Goal: Task Accomplishment & Management: Use online tool/utility

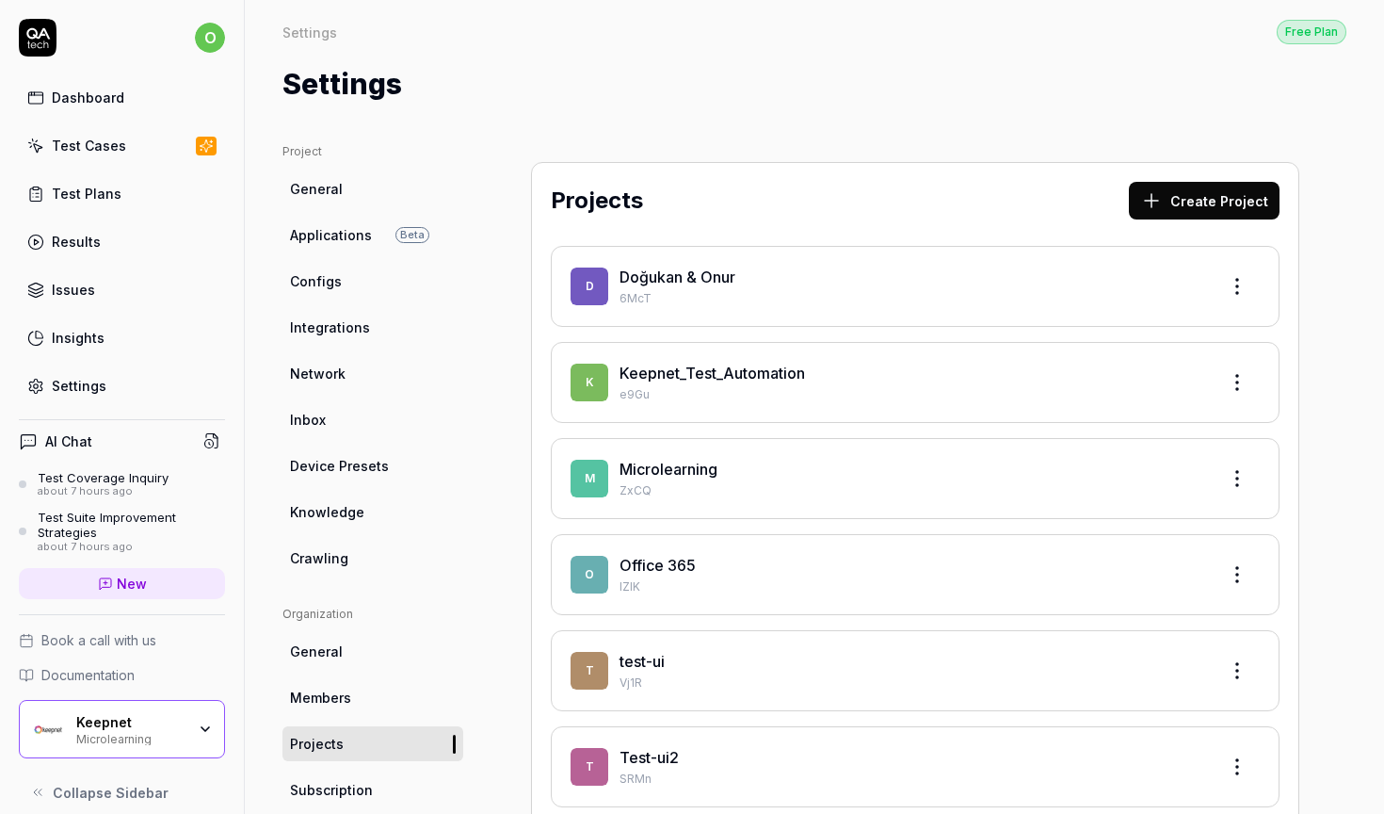
click at [82, 106] on div "Dashboard" at bounding box center [88, 98] width 73 height 20
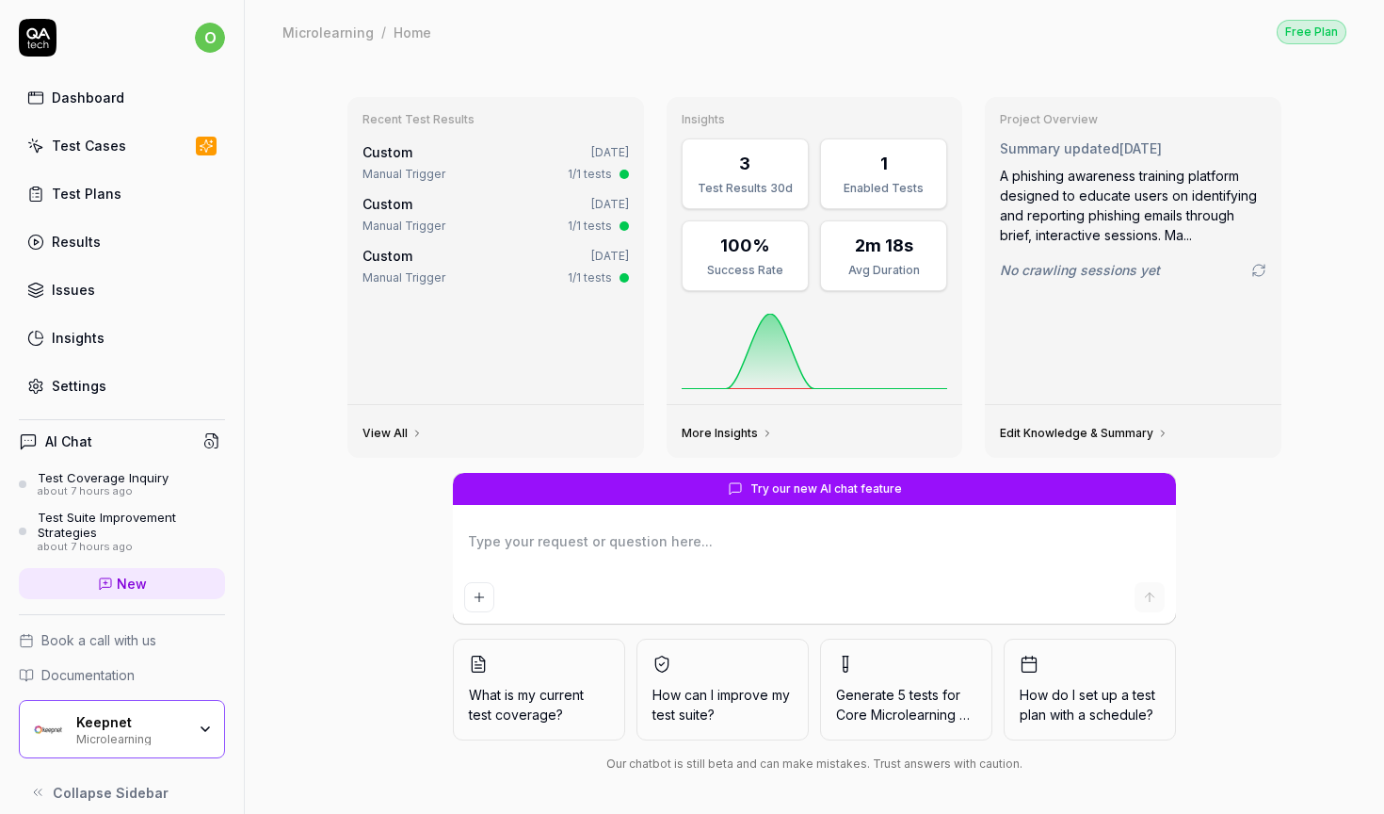
click at [417, 545] on div "Try our new AI chat feature What is my current test coverage? How can I improve…" at bounding box center [814, 626] width 964 height 307
click at [767, 546] on textarea at bounding box center [814, 550] width 701 height 47
drag, startPoint x: 737, startPoint y: 490, endPoint x: 876, endPoint y: 490, distance: 138.4
click at [876, 490] on div "Try our new AI chat feature" at bounding box center [814, 489] width 723 height 32
click at [876, 490] on span "Try our new AI chat feature" at bounding box center [827, 488] width 152 height 17
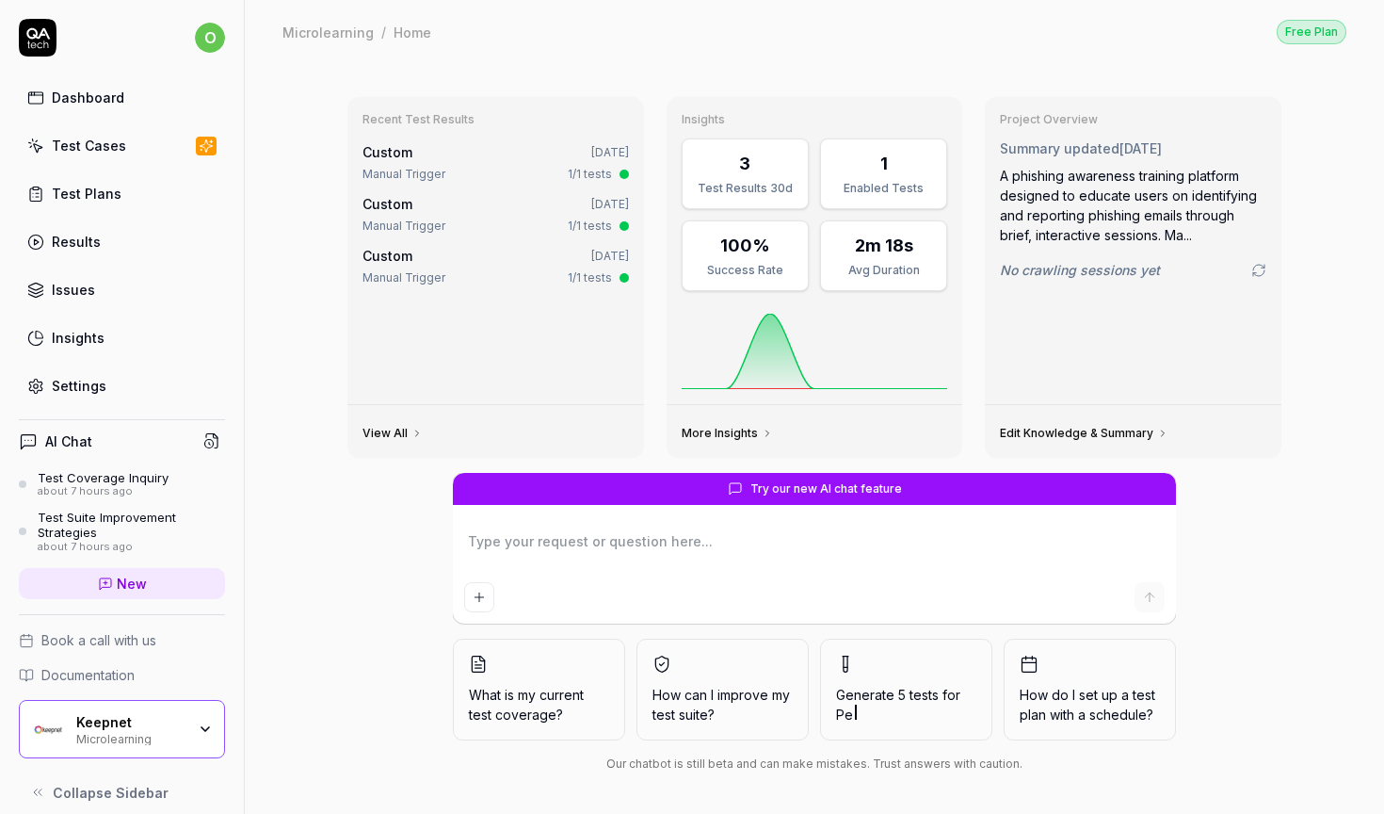
type textarea "*"
click at [558, 547] on textarea at bounding box center [814, 550] width 701 height 47
type textarea "l"
type textarea "*"
type textarea "li"
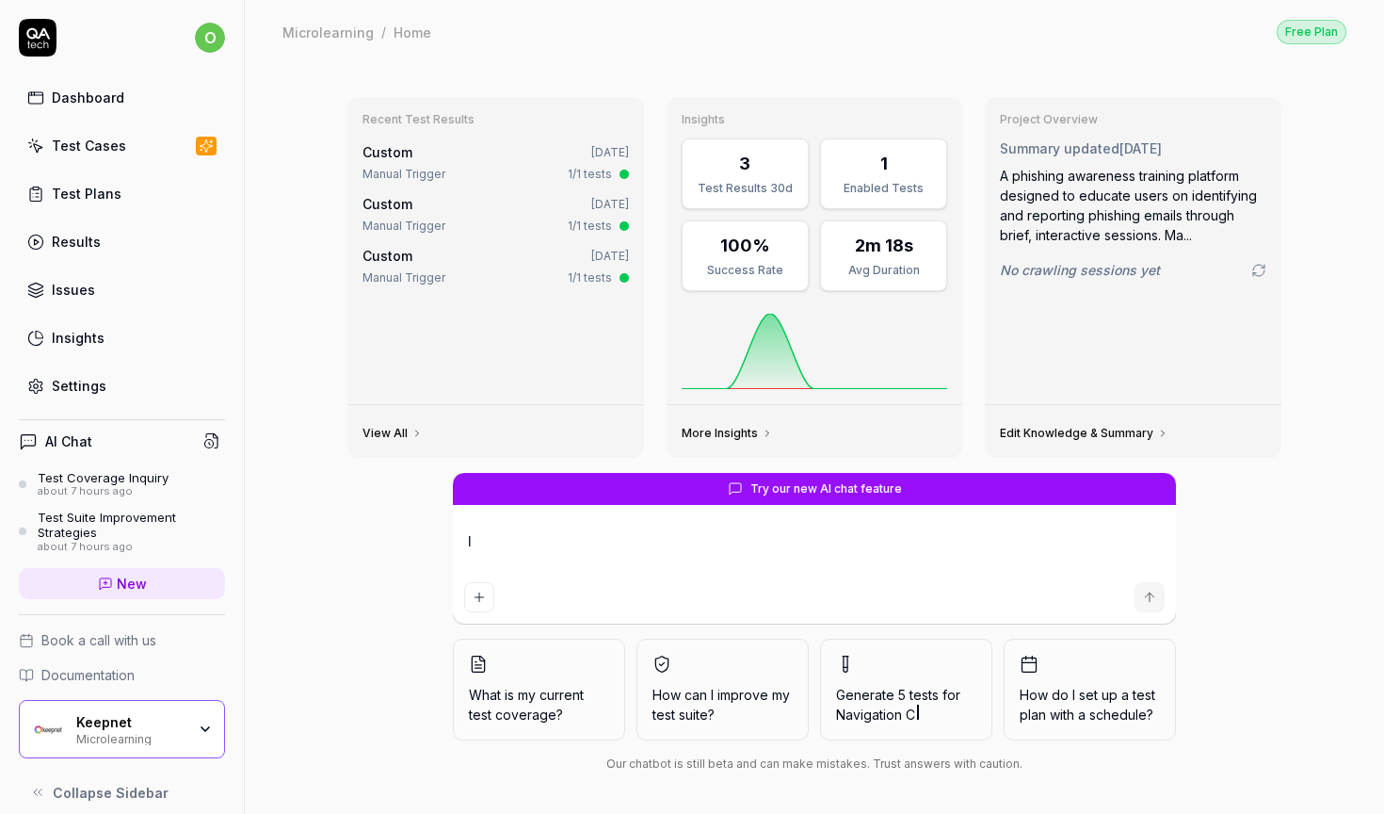
type textarea "*"
type textarea "lis"
type textarea "*"
type textarea "list"
type textarea "*"
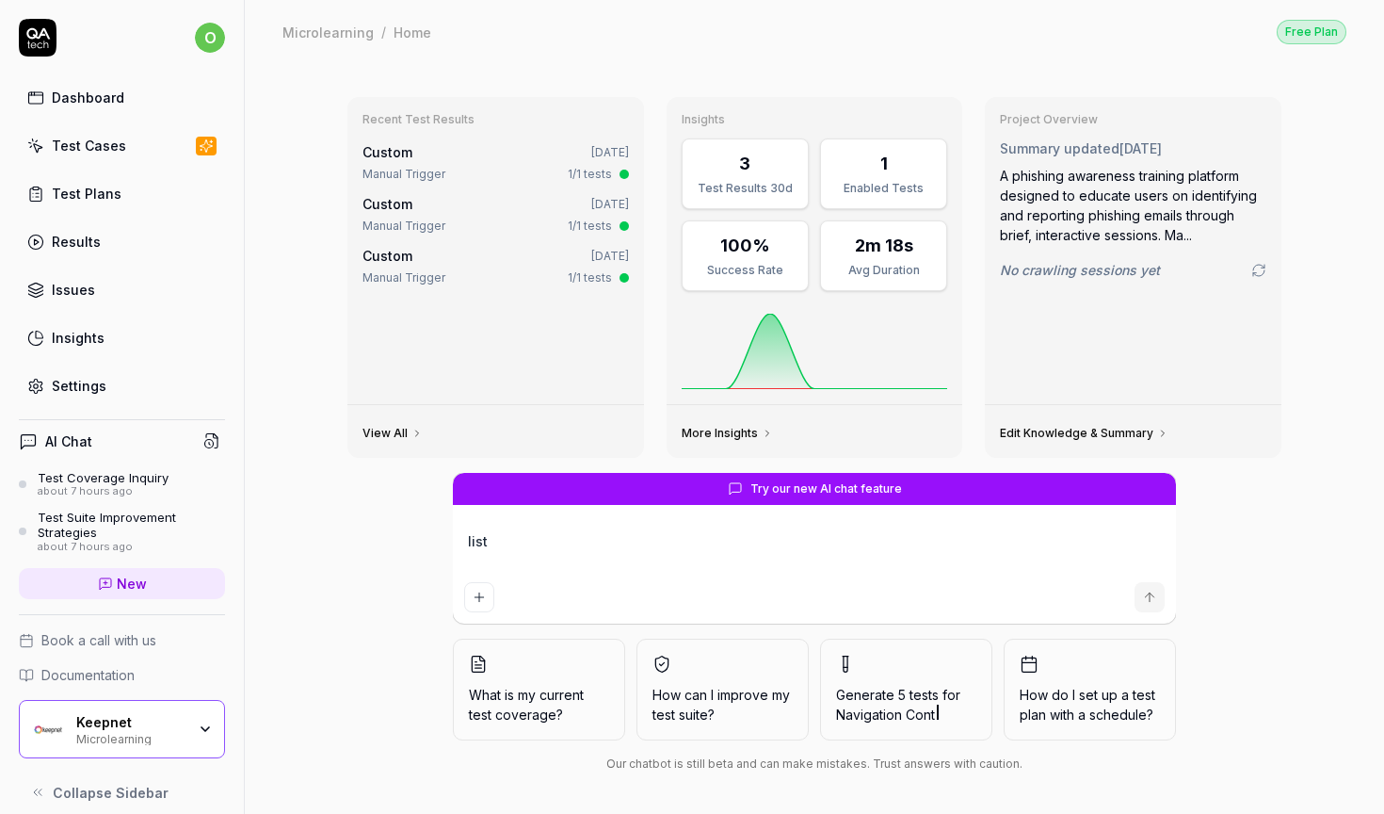
type textarea "list"
type textarea "*"
type textarea "list m"
type textarea "*"
type textarea "list me"
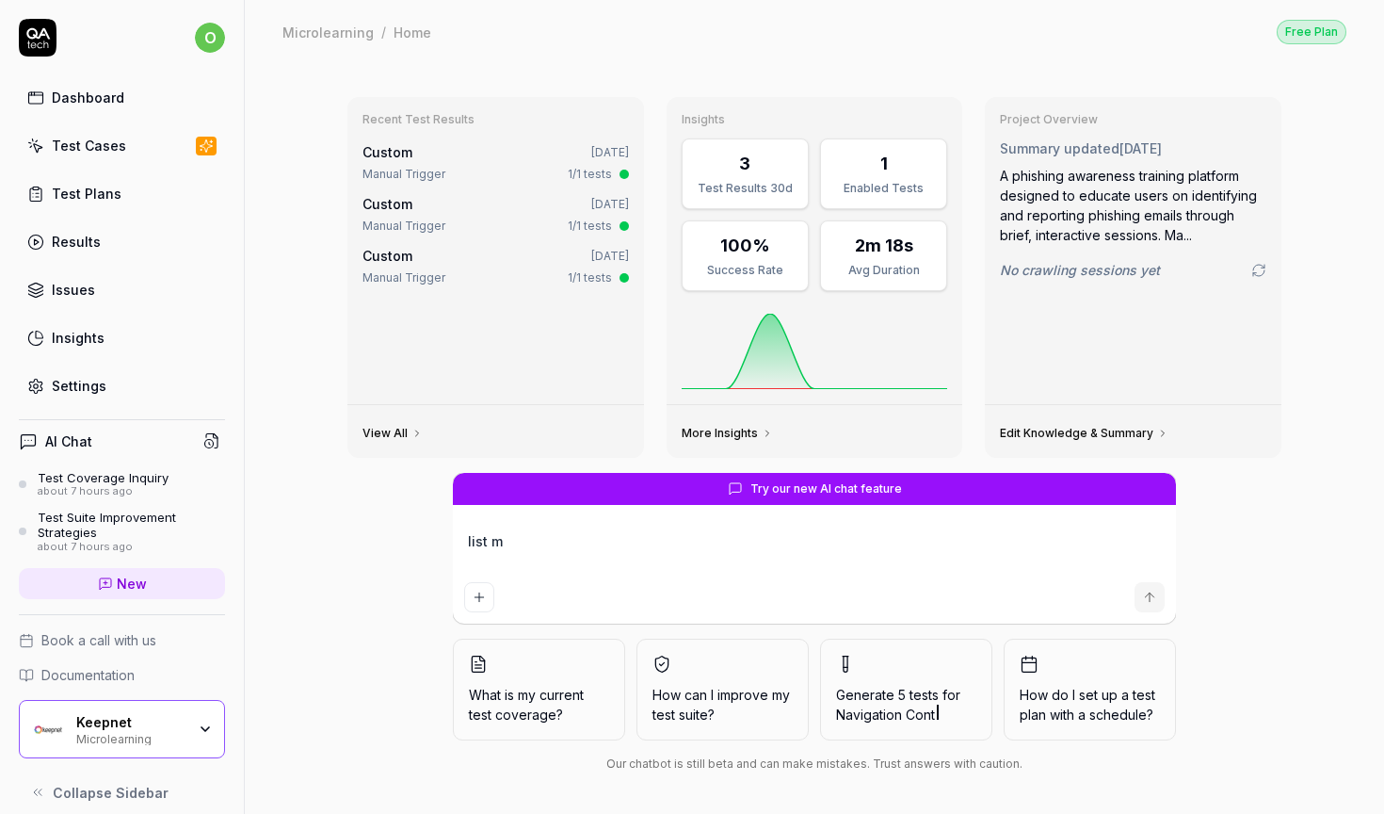
type textarea "*"
type textarea "list me"
type textarea "*"
type textarea "list me l"
type textarea "*"
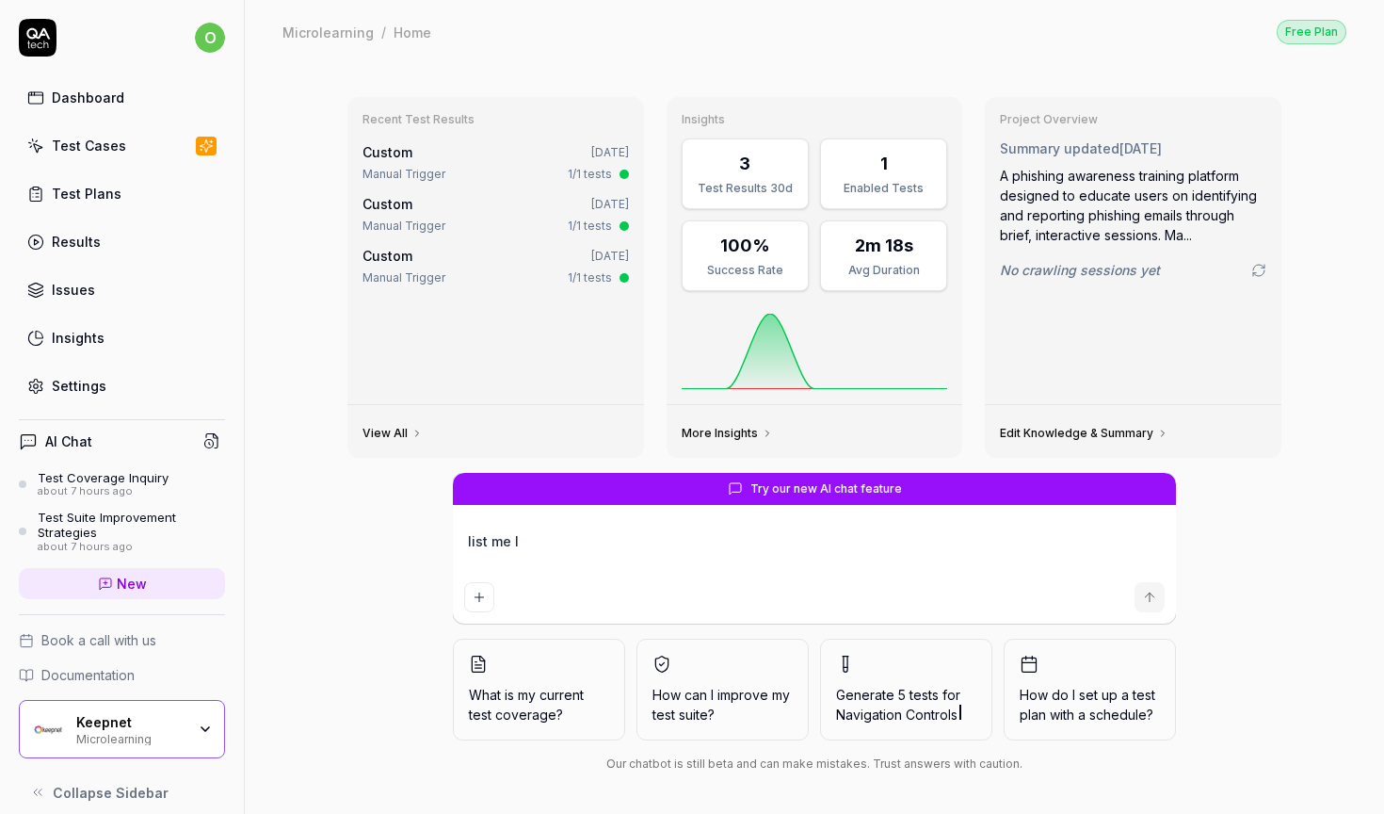
type textarea "list me la"
type textarea "*"
type textarea "list me las"
type textarea "*"
type textarea "list me last"
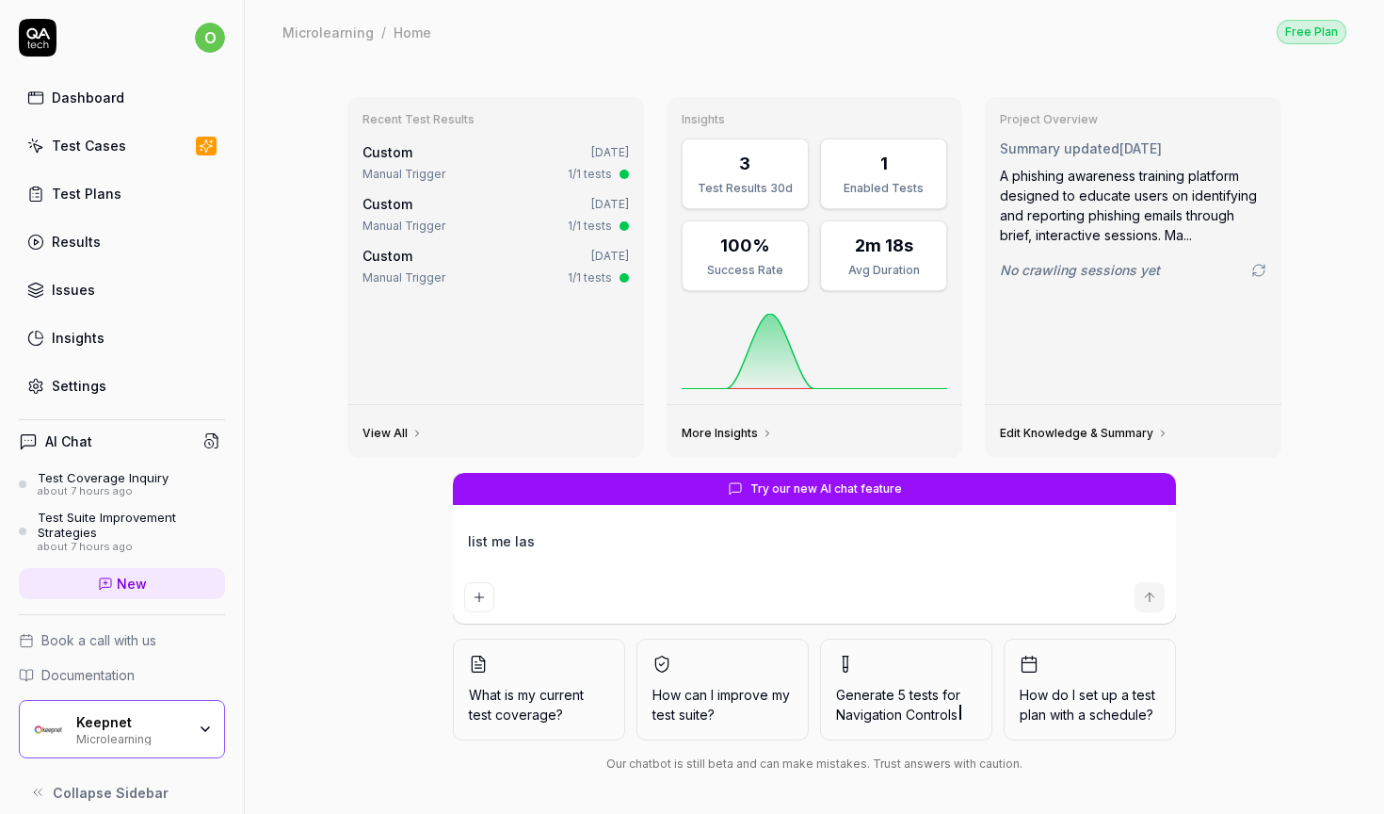
type textarea "*"
type textarea "list me last"
type textarea "*"
type textarea "list me last t"
type textarea "*"
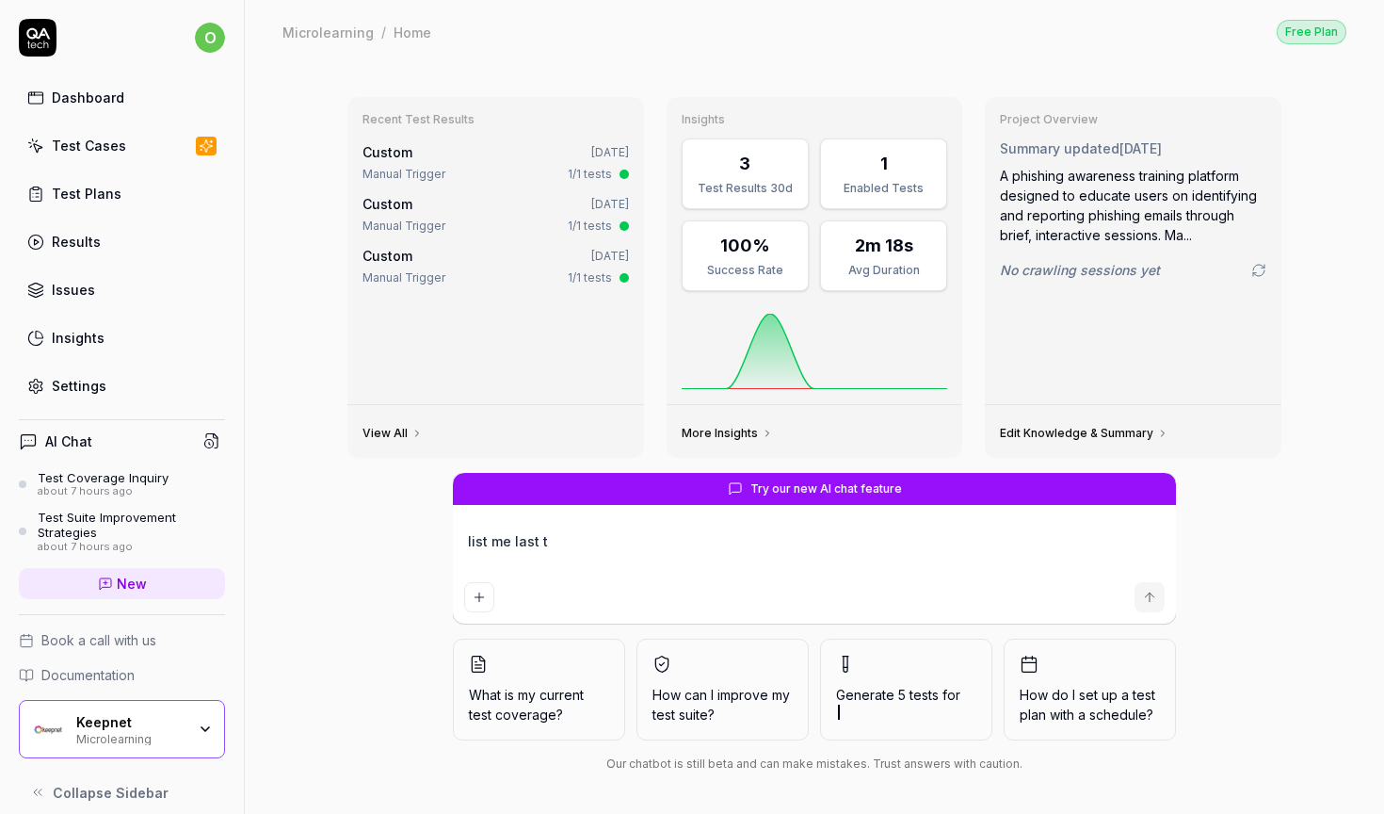
type textarea "list me last te"
type textarea "*"
type textarea "list me last tes"
type textarea "*"
type textarea "list me last test"
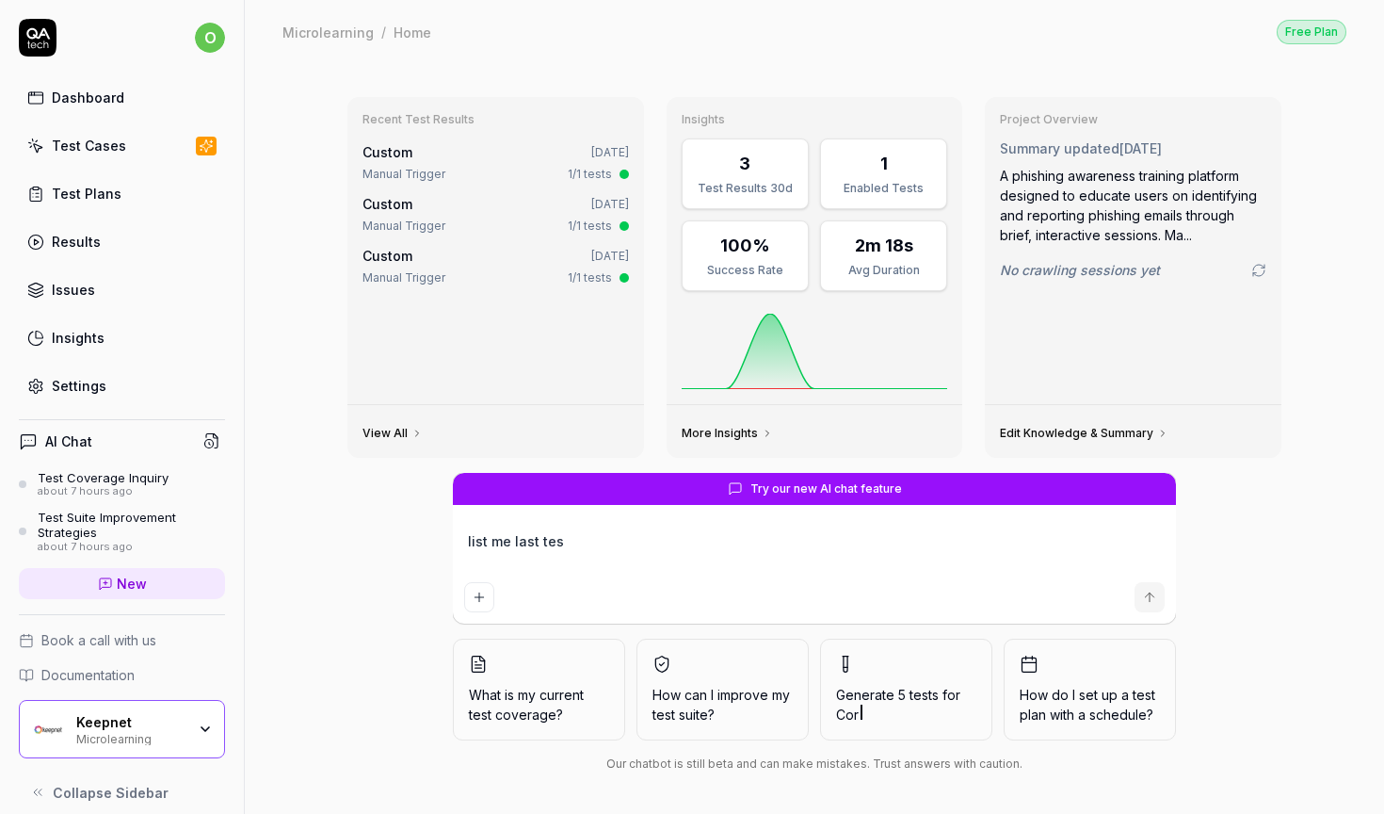
type textarea "*"
type textarea "list me last test"
type textarea "*"
type textarea "list me last test s"
type textarea "*"
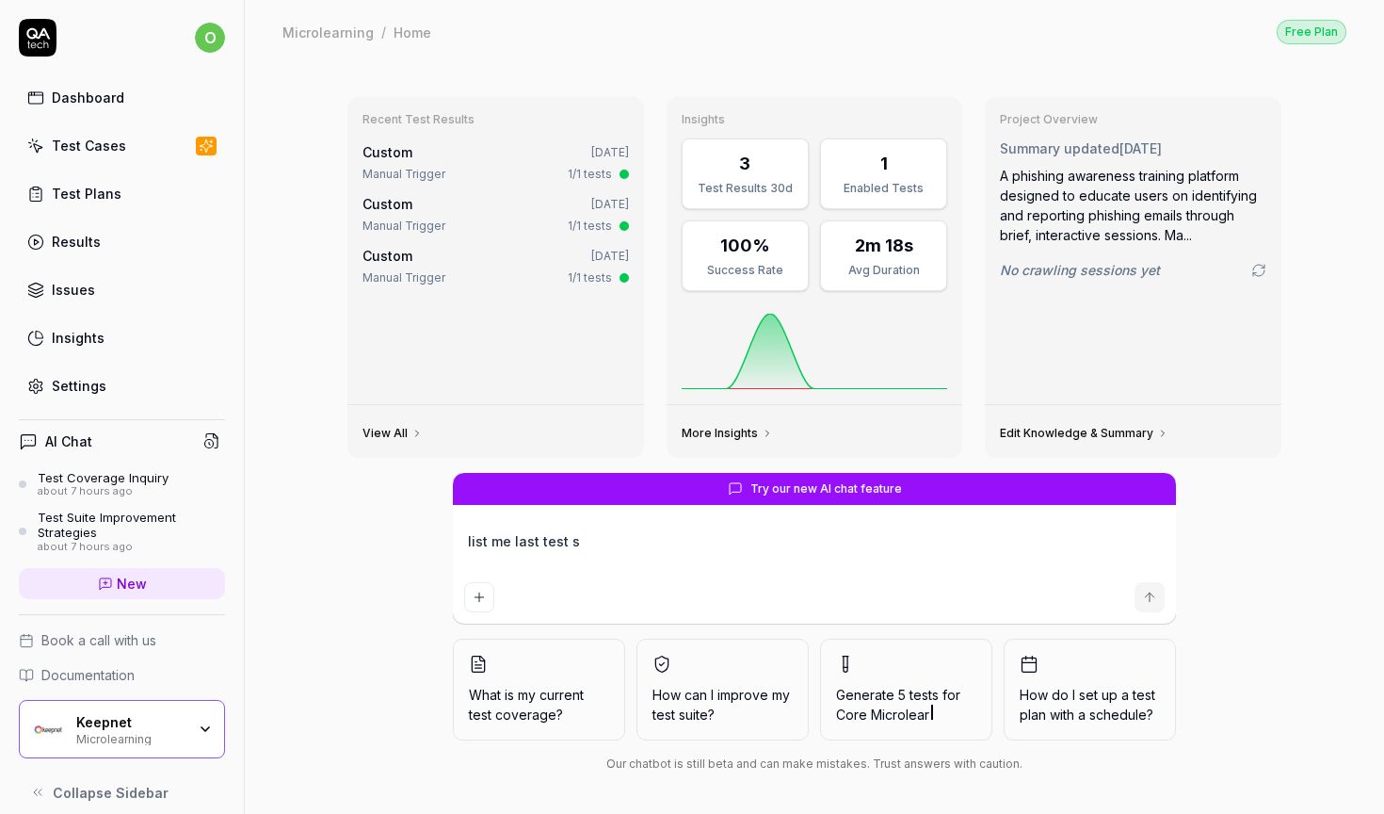
type textarea "list me last test su"
type textarea "*"
type textarea "list me last test sui"
type textarea "*"
type textarea "list me last test suit"
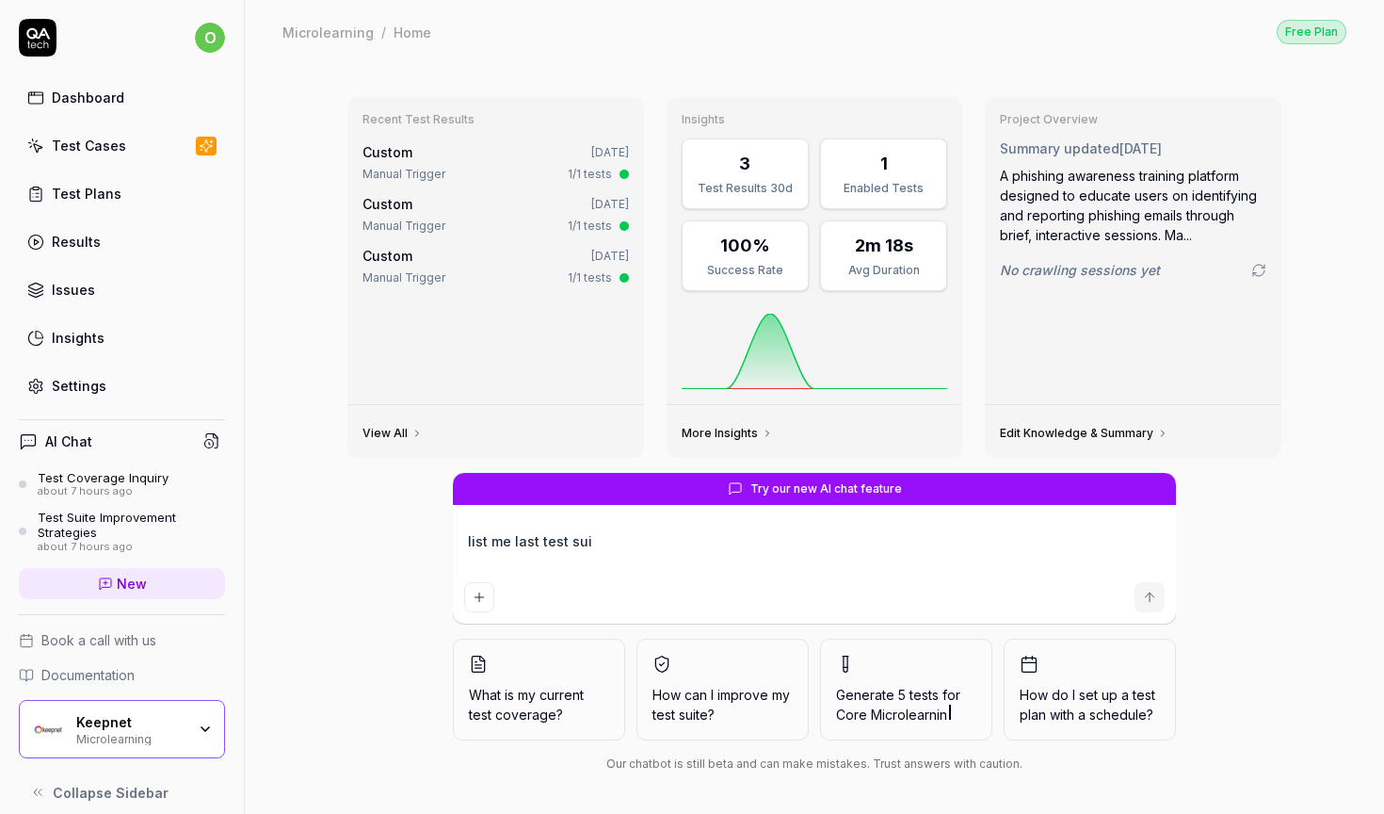
type textarea "*"
type textarea "list me last test suite"
type textarea "*"
type textarea "list me last test suites"
type textarea "*"
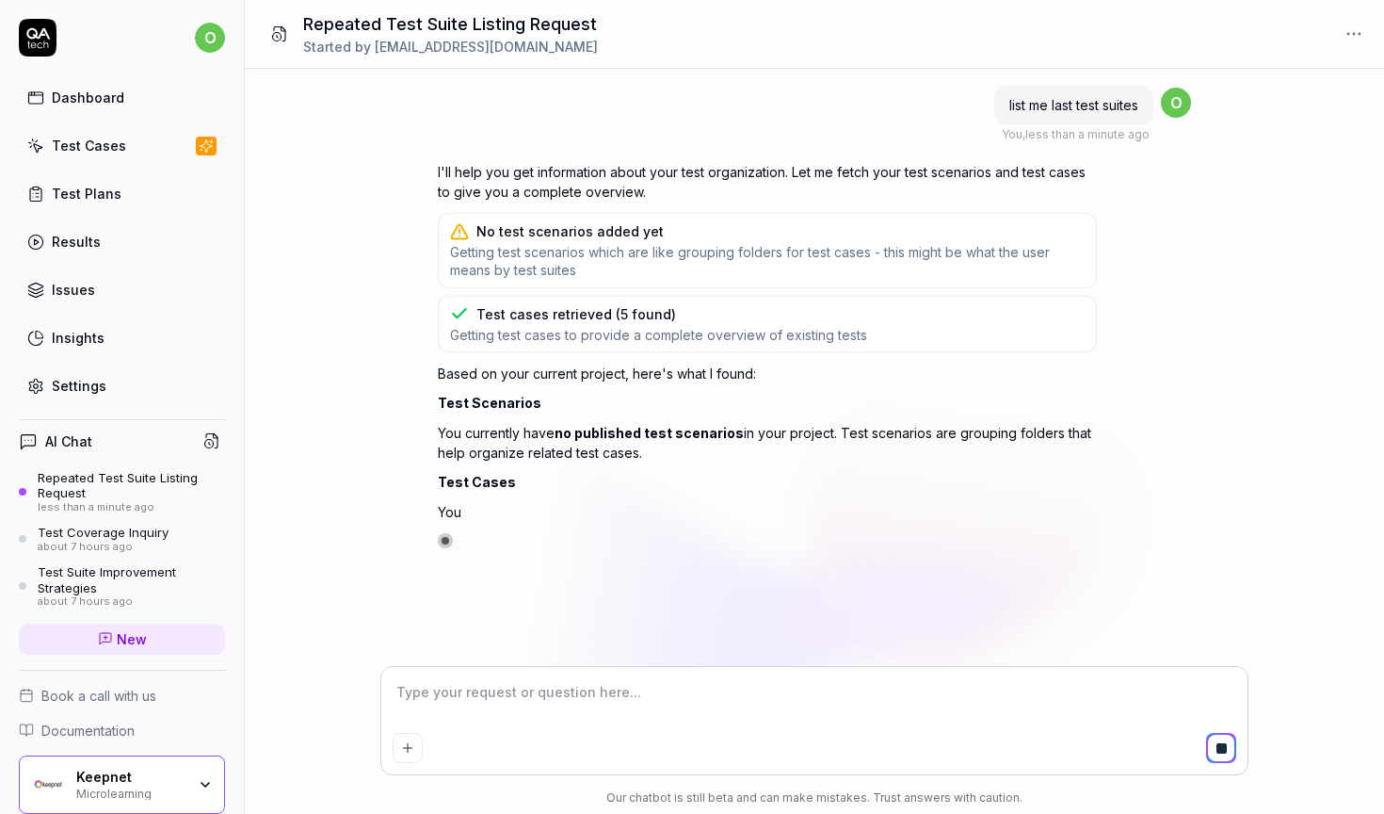
click at [740, 108] on div "list me last test suites You , less than a minute ago o" at bounding box center [814, 113] width 753 height 59
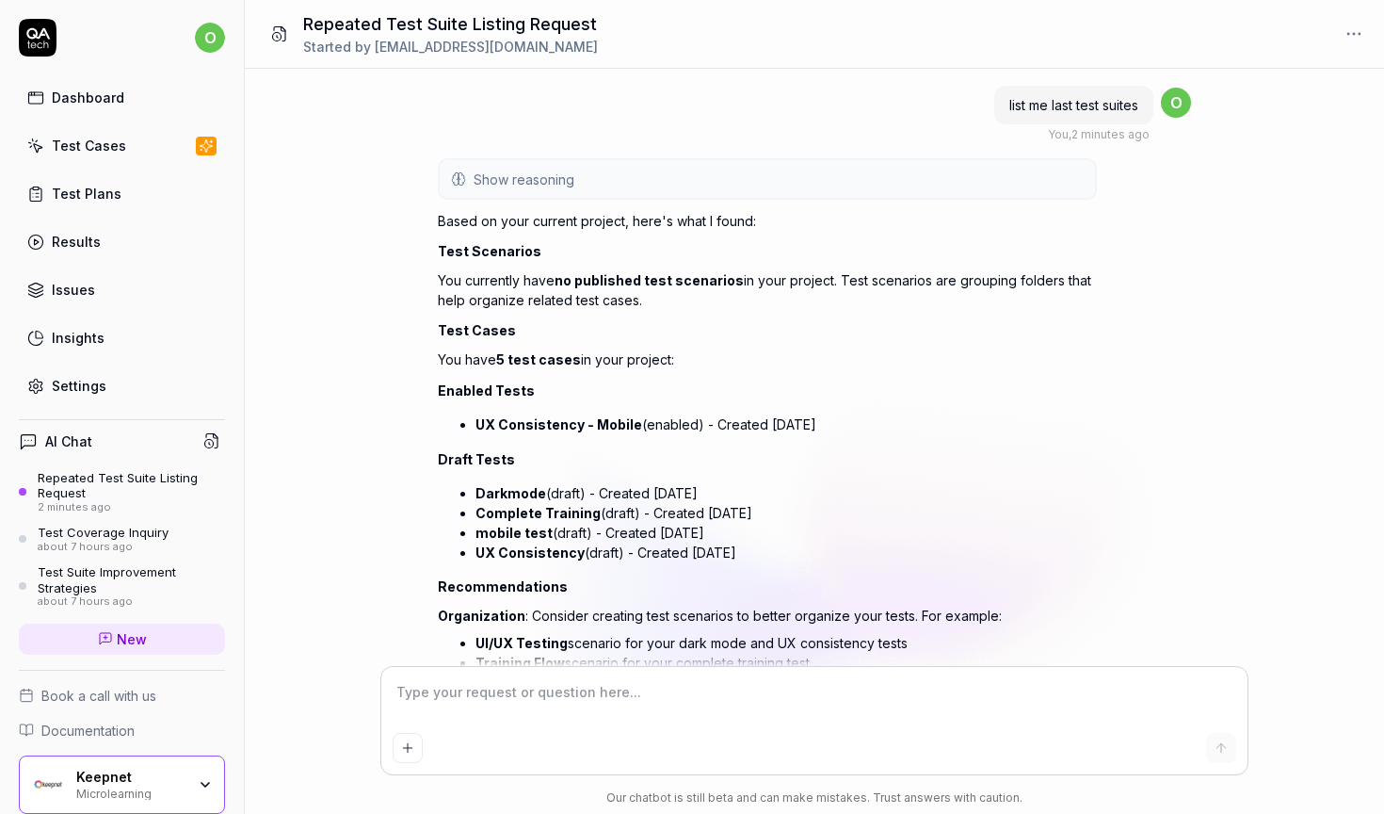
click at [293, 2] on div "Repeated Test Suite Listing Request Started by [PERSON_NAME][EMAIL_ADDRESS][DOM…" at bounding box center [815, 34] width 1140 height 69
click at [107, 98] on div "Dashboard" at bounding box center [88, 98] width 73 height 20
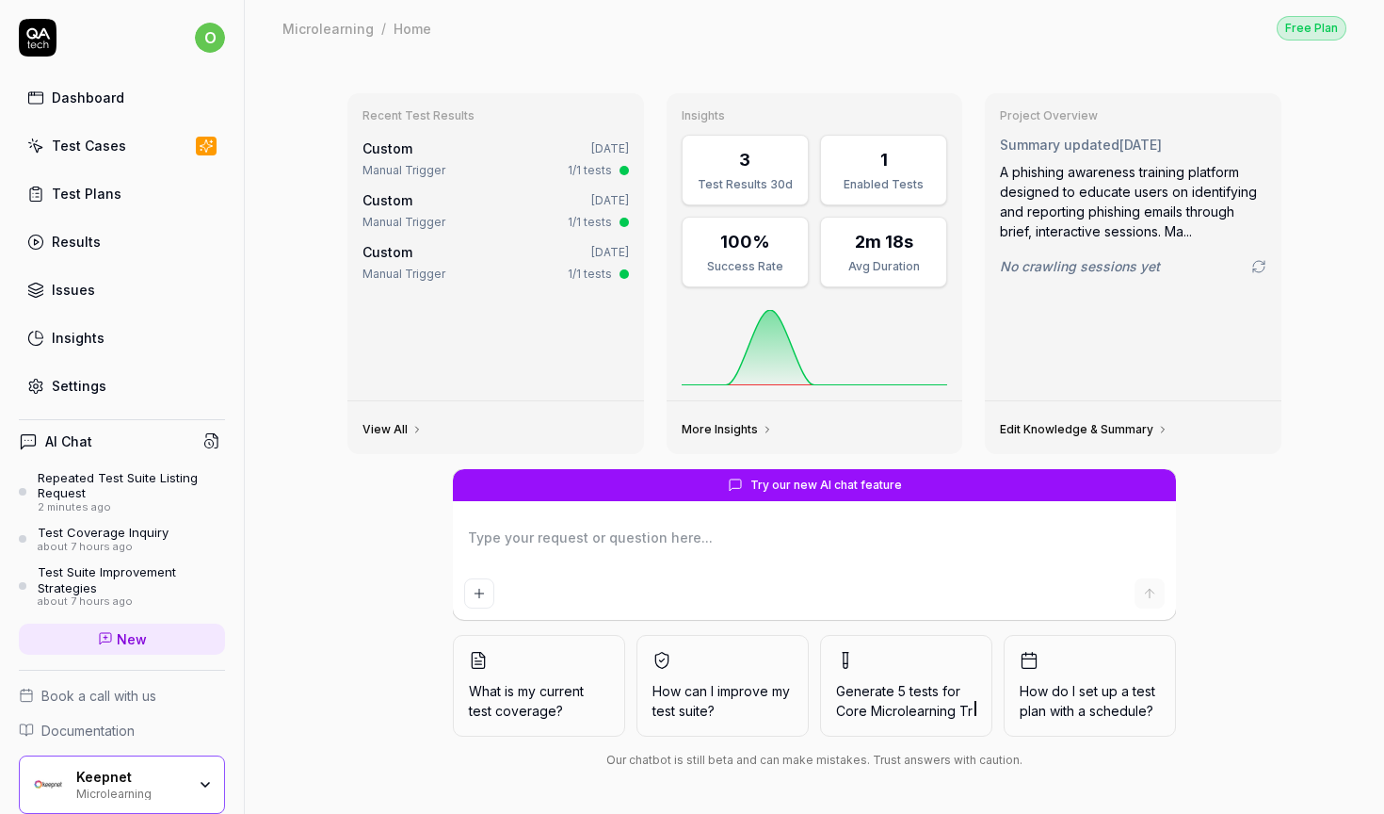
scroll to position [4, 0]
click at [154, 765] on div "Keepnet Microlearning" at bounding box center [122, 784] width 206 height 58
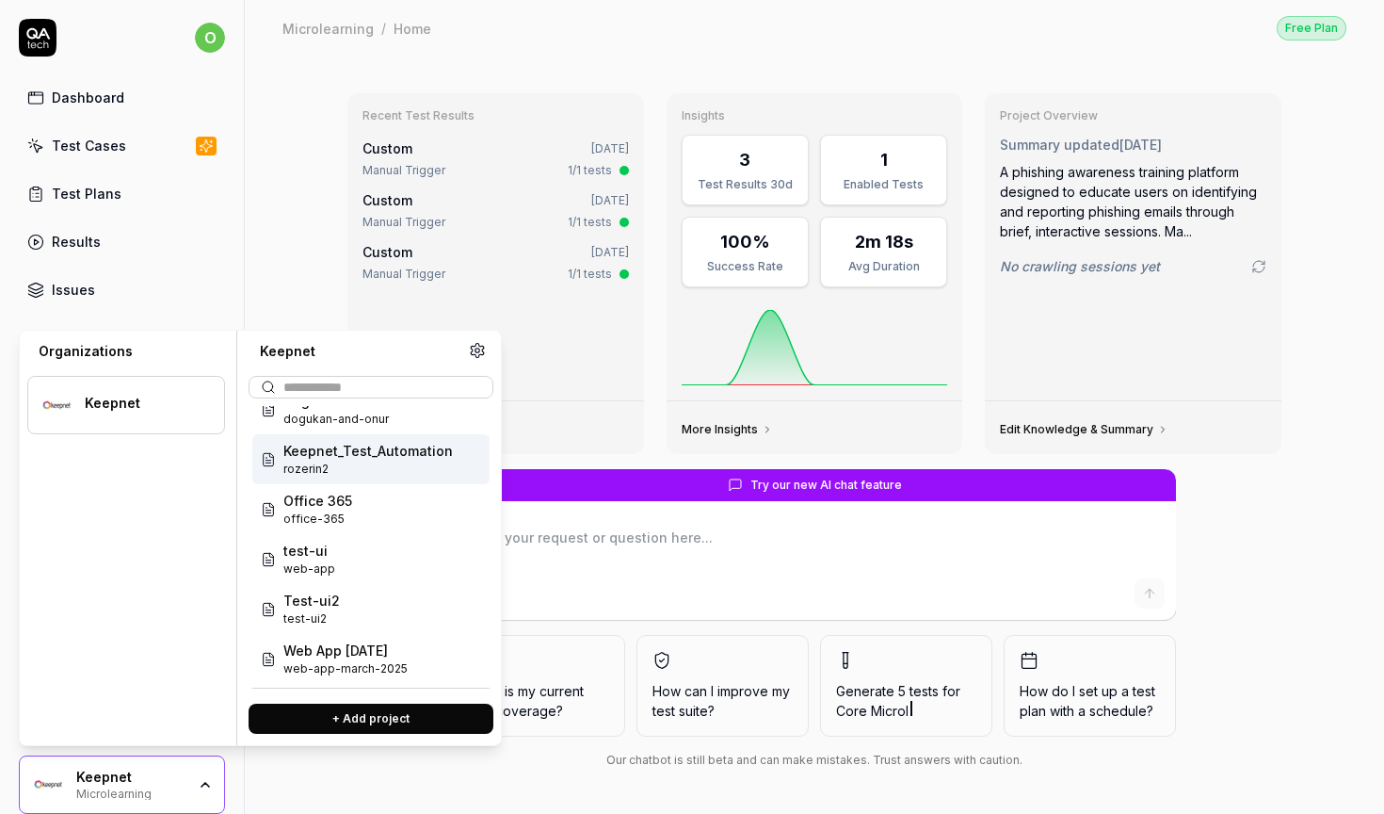
scroll to position [27, 0]
click at [347, 466] on span "dogukan-and-onur" at bounding box center [337, 467] width 108 height 17
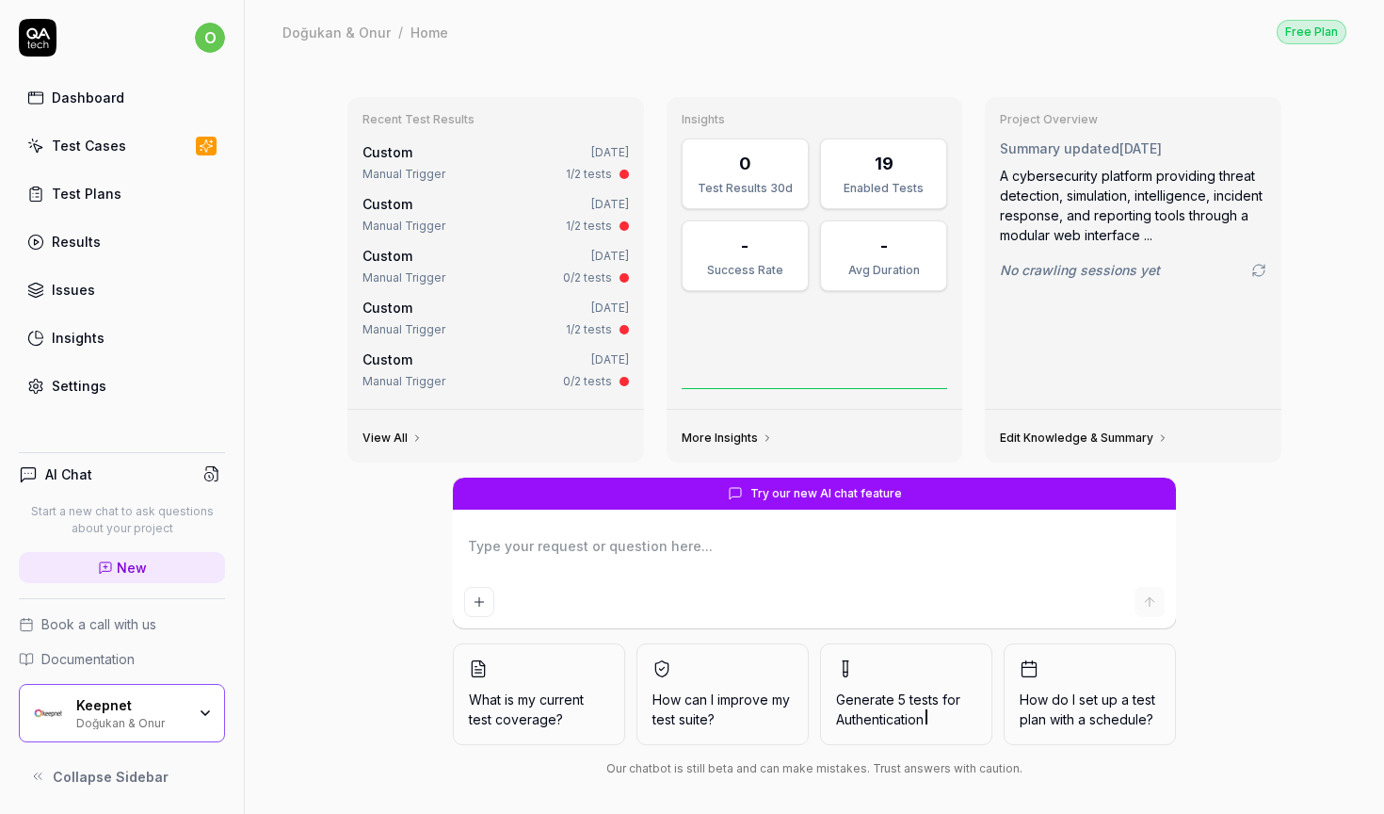
click at [105, 154] on div "Test Cases" at bounding box center [89, 146] width 74 height 20
type textarea "*"
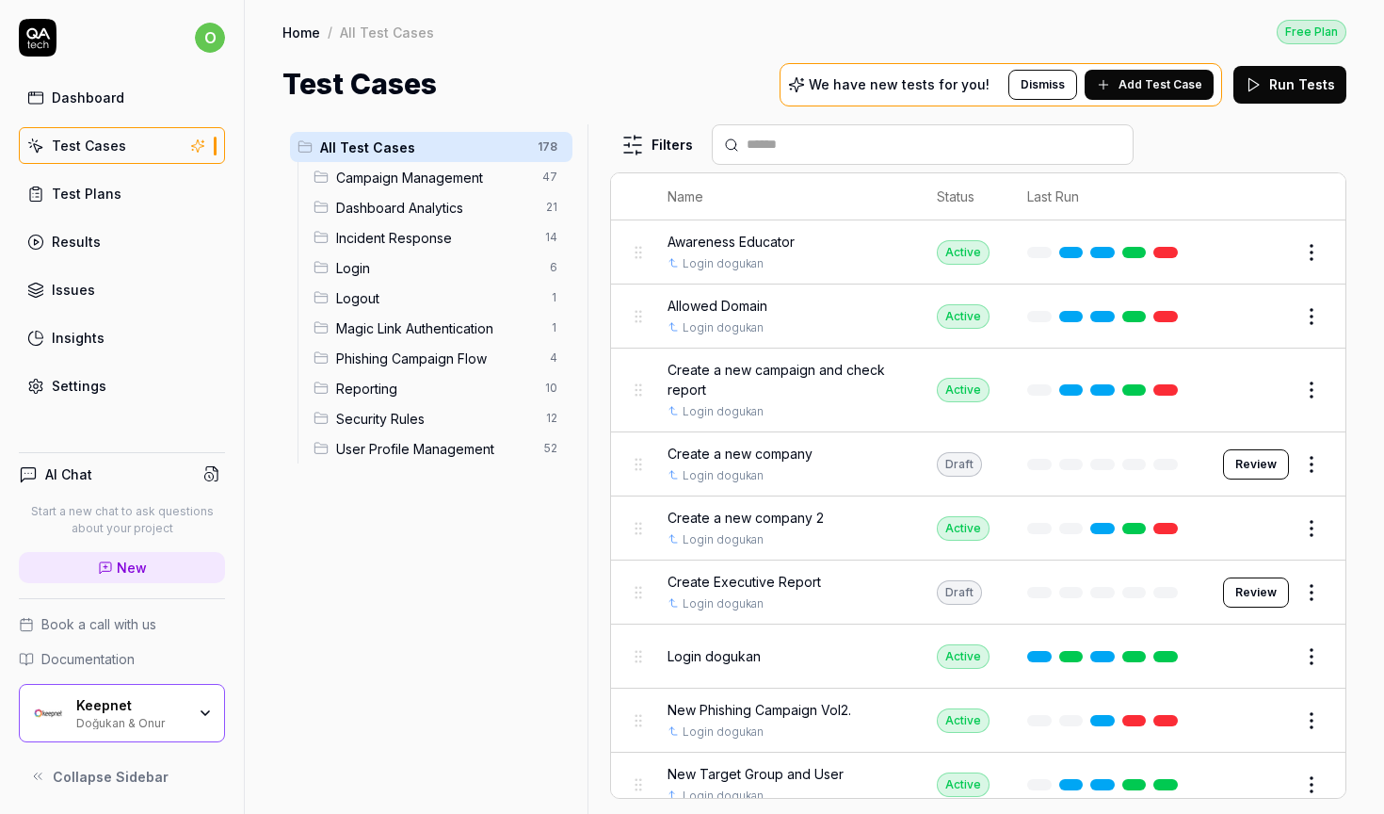
click at [590, 193] on div at bounding box center [595, 468] width 23 height 689
click at [422, 185] on span "Campaign Management" at bounding box center [433, 178] width 195 height 20
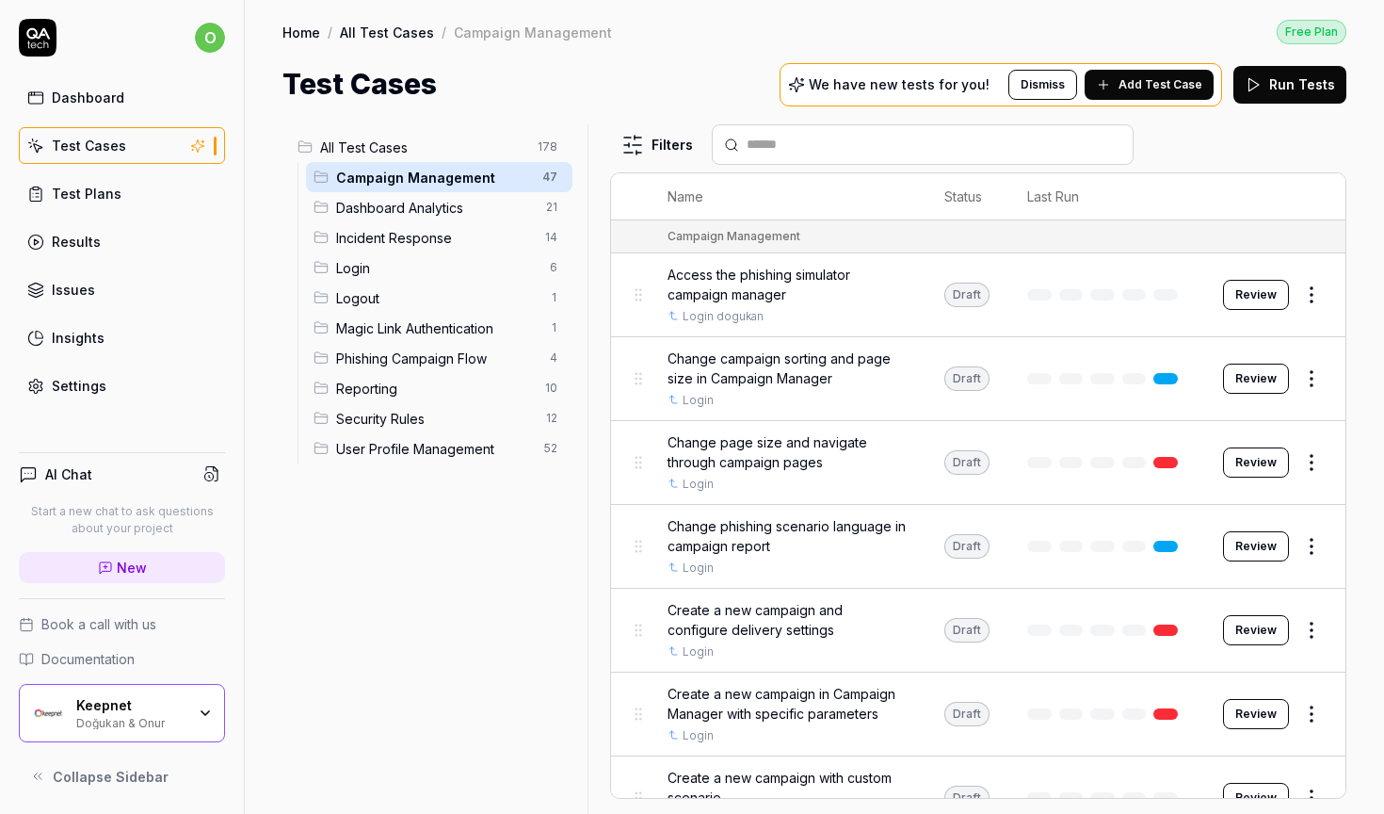
click at [428, 262] on span "Login" at bounding box center [437, 268] width 202 height 20
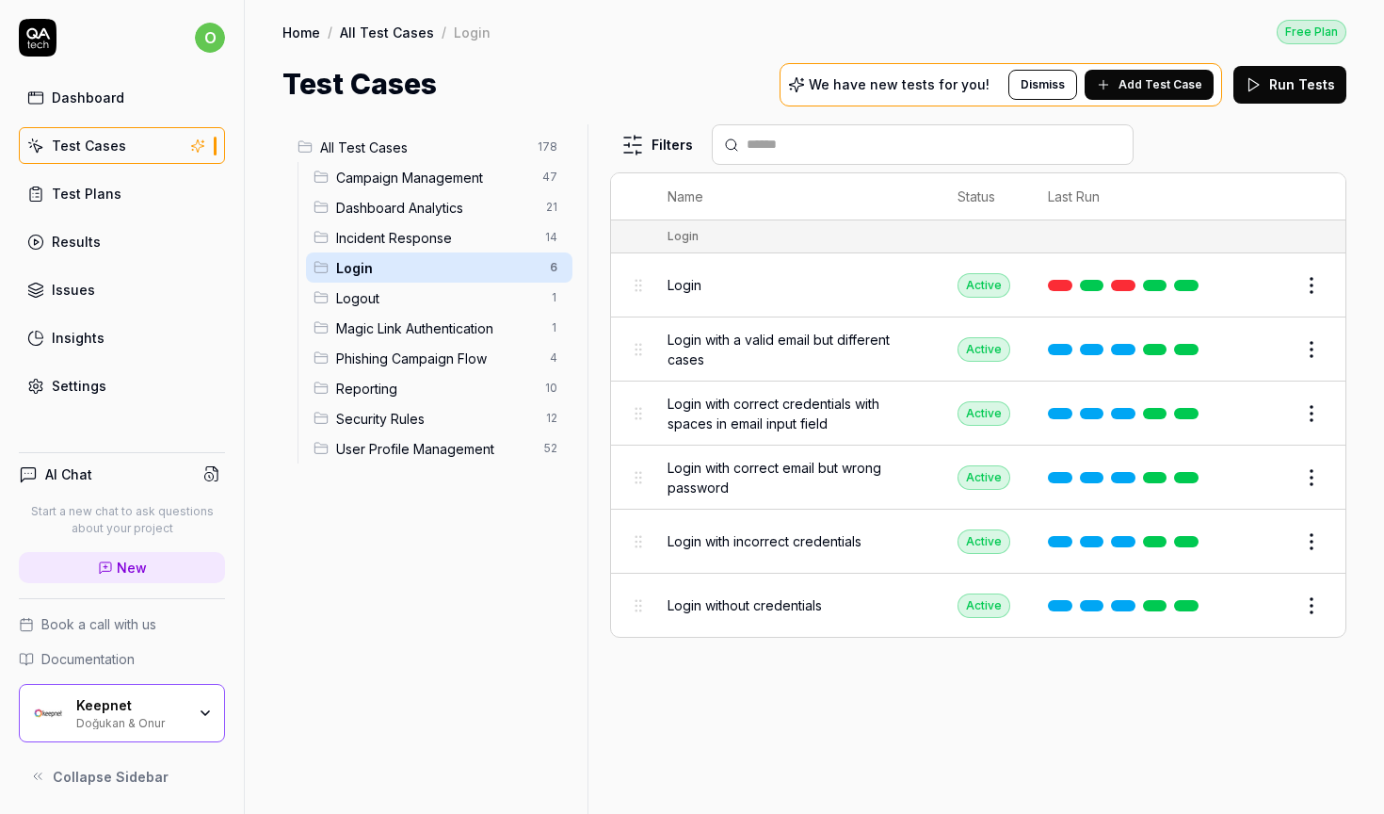
click at [460, 396] on span "Reporting" at bounding box center [435, 389] width 198 height 20
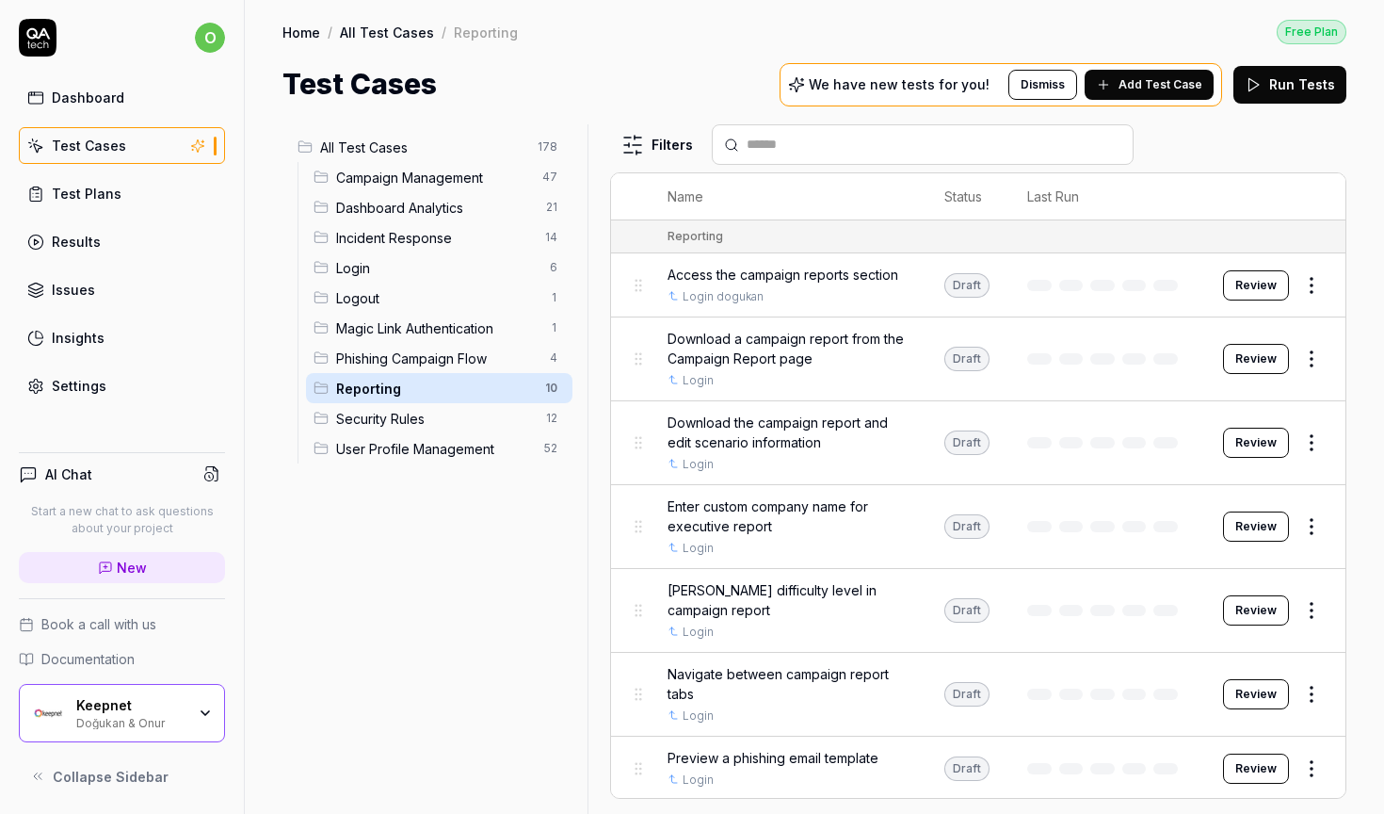
click at [469, 455] on span "User Profile Management" at bounding box center [434, 449] width 197 height 20
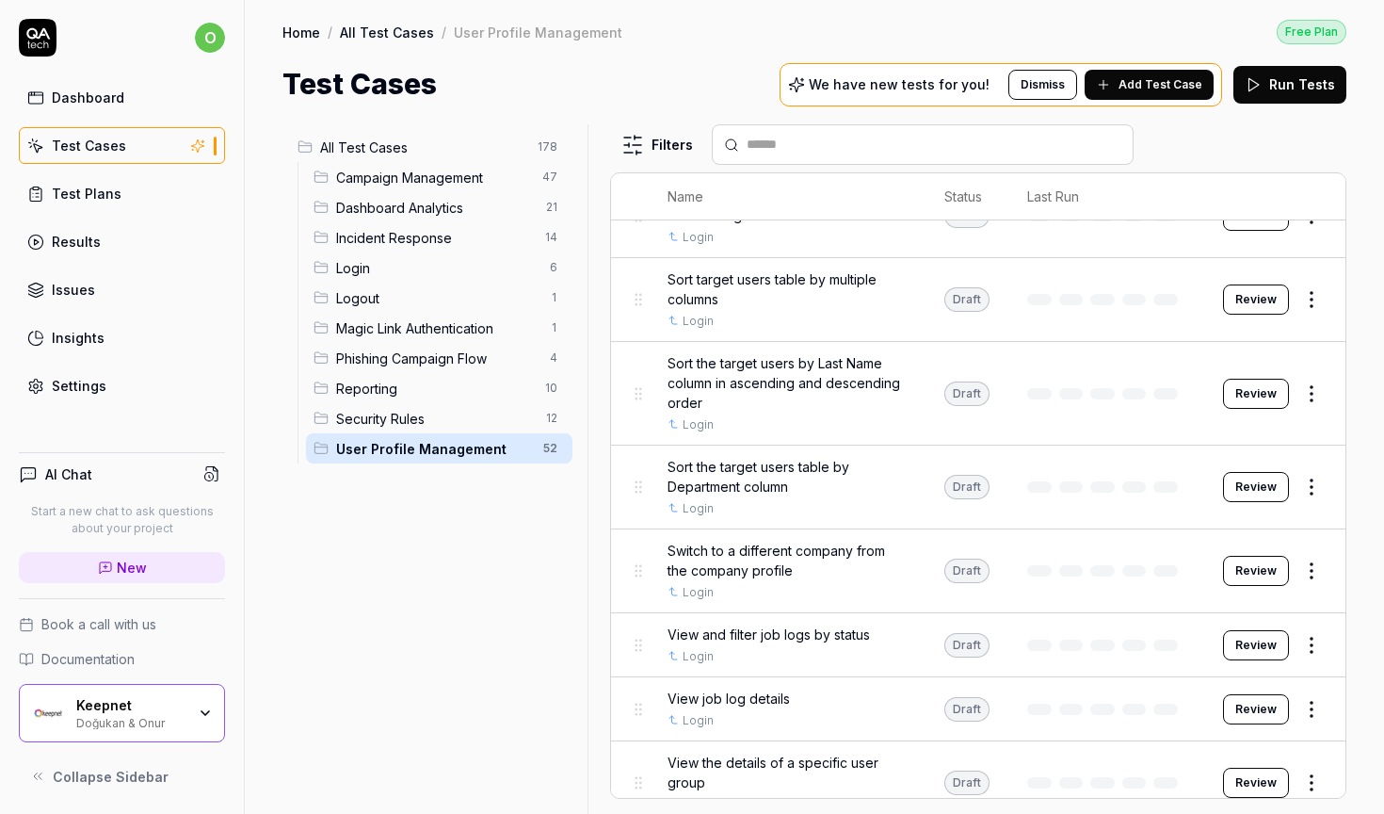
click at [425, 247] on span "Incident Response" at bounding box center [435, 238] width 198 height 20
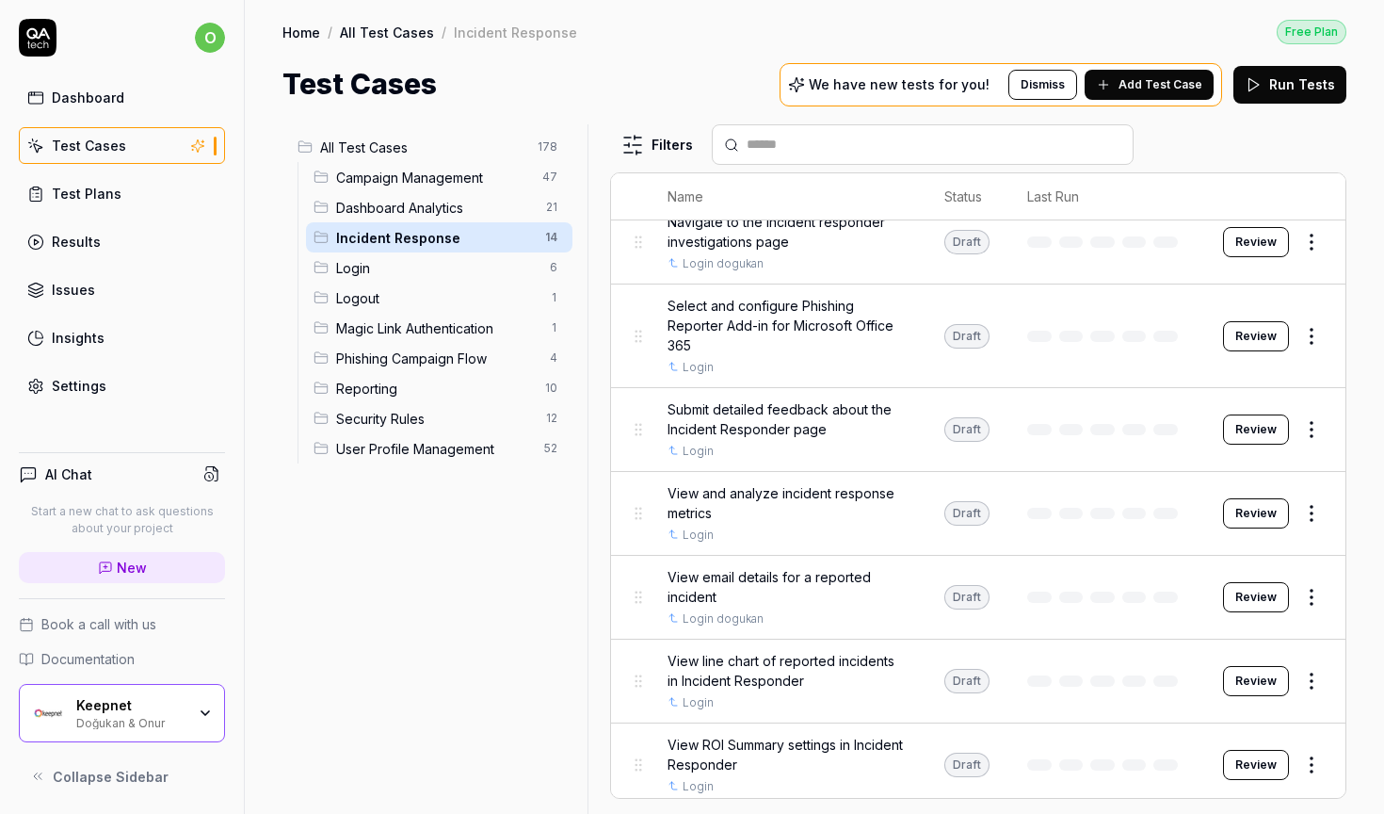
click at [411, 362] on span "Phishing Campaign Flow" at bounding box center [437, 358] width 202 height 20
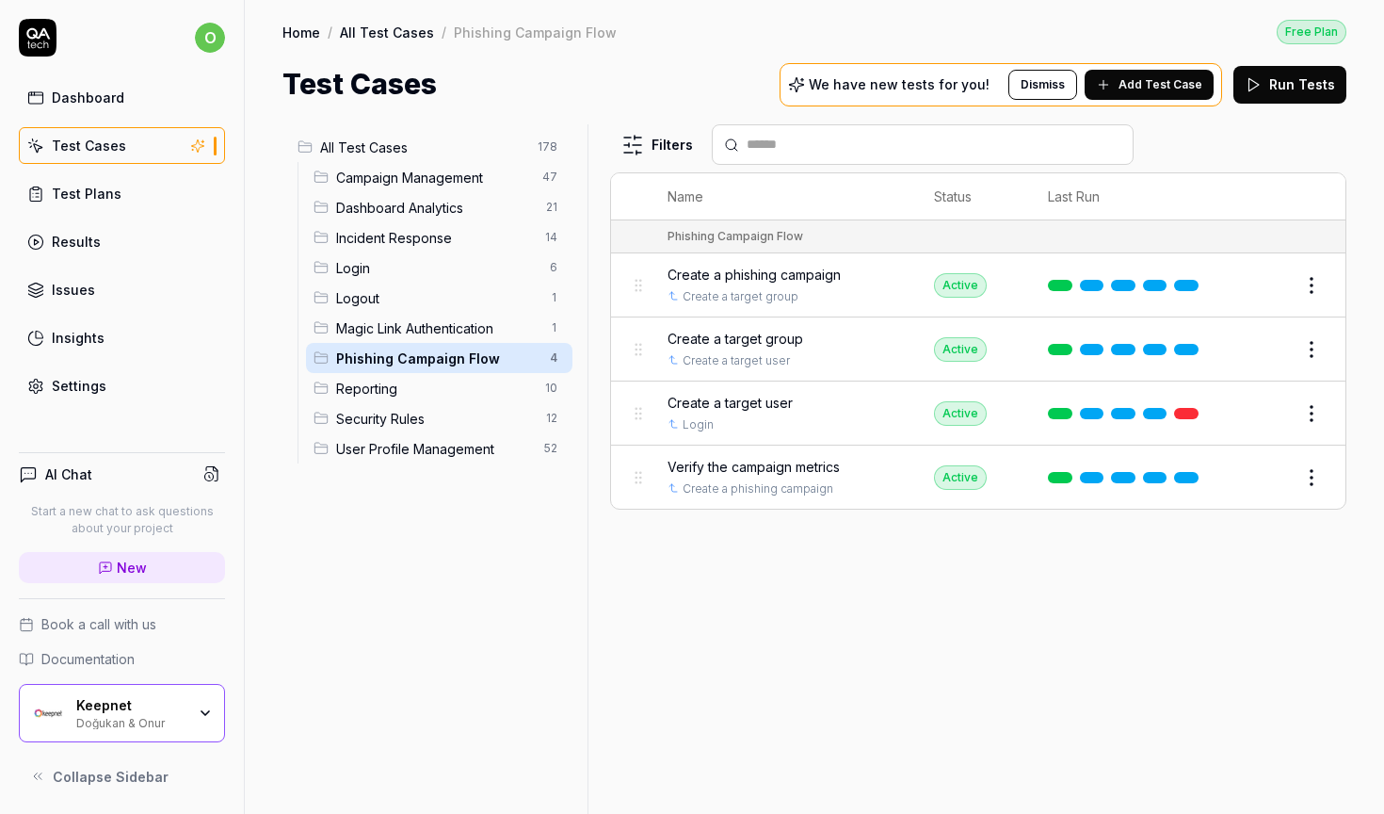
click at [387, 390] on span "Reporting" at bounding box center [435, 389] width 198 height 20
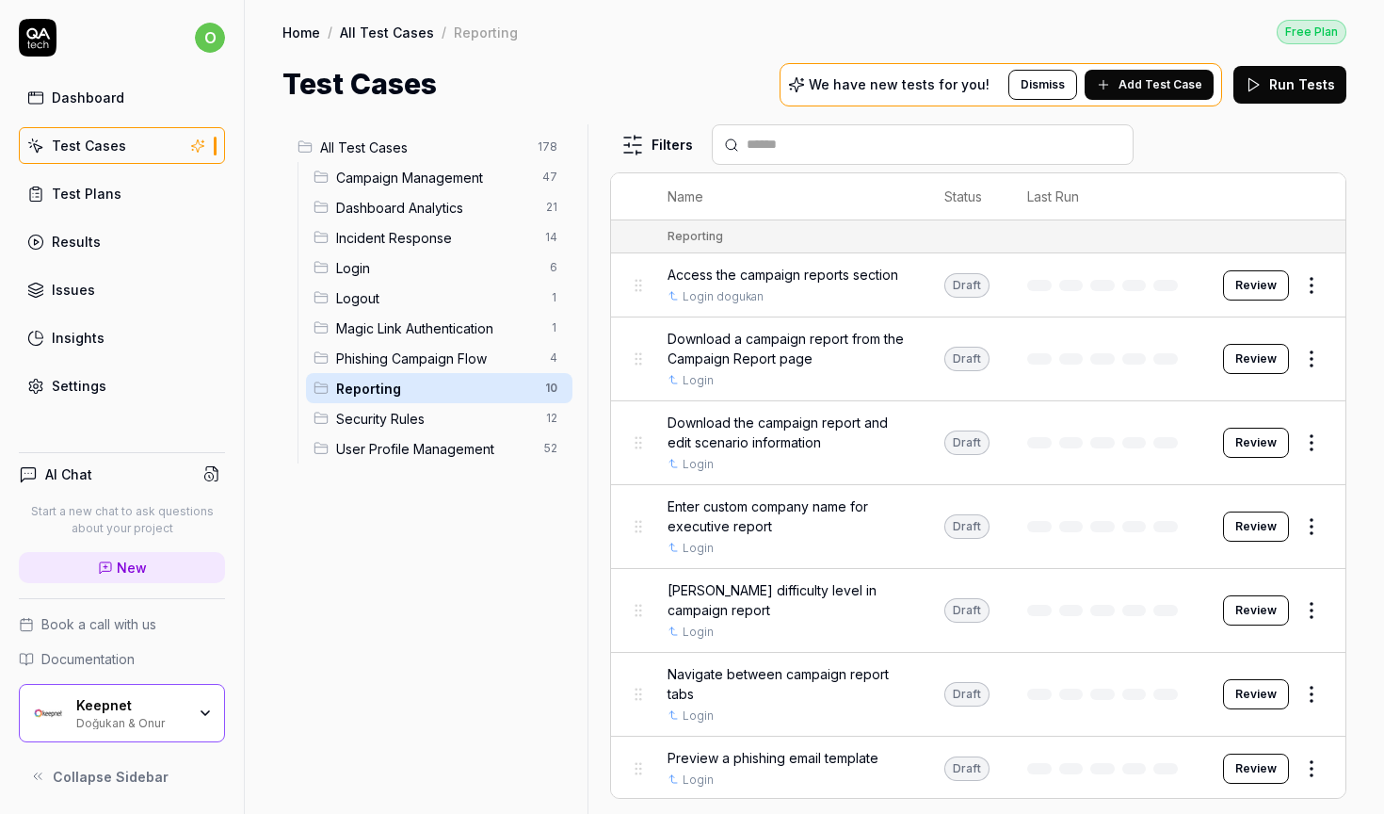
click at [413, 413] on span "Security Rules" at bounding box center [435, 419] width 199 height 20
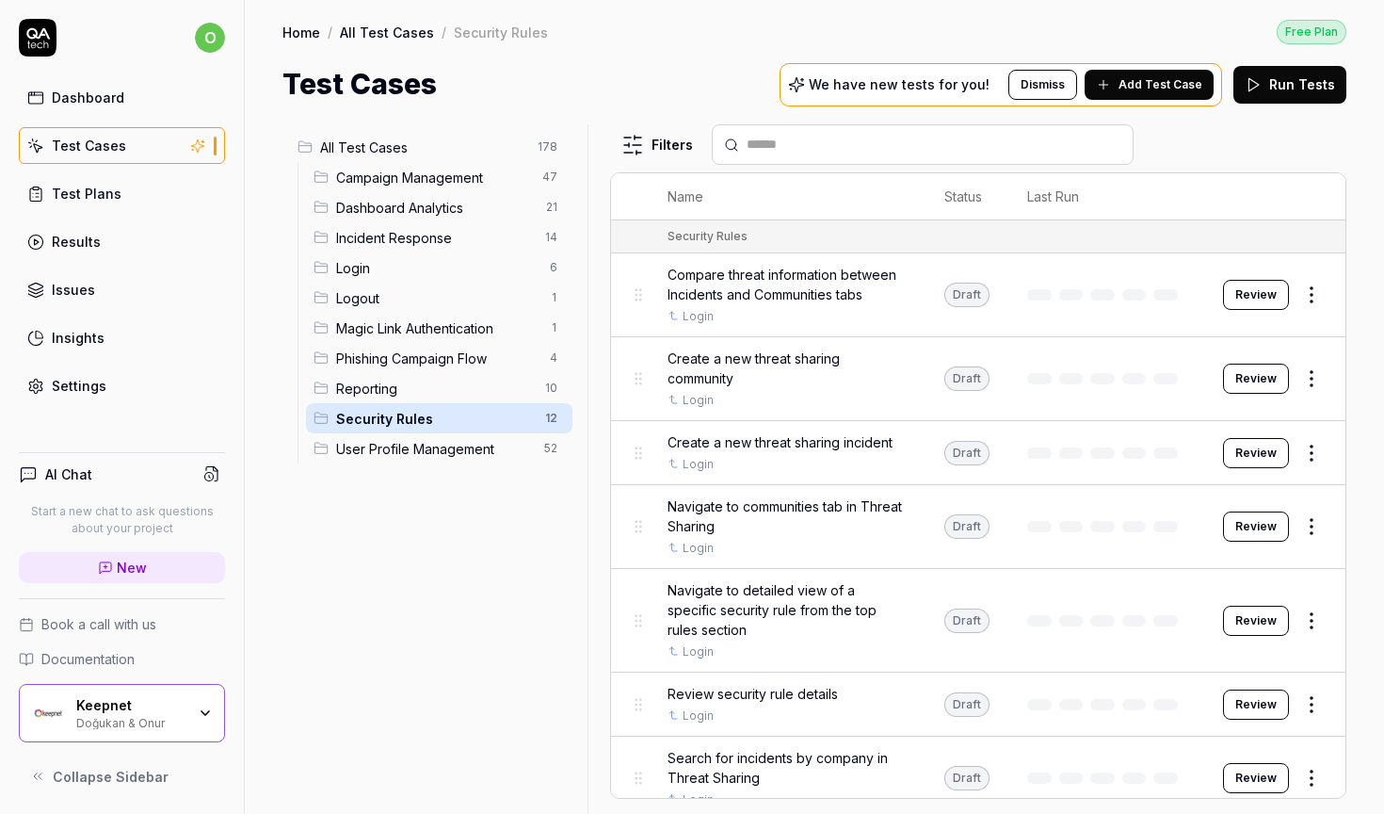
click at [456, 455] on span "User Profile Management" at bounding box center [434, 449] width 197 height 20
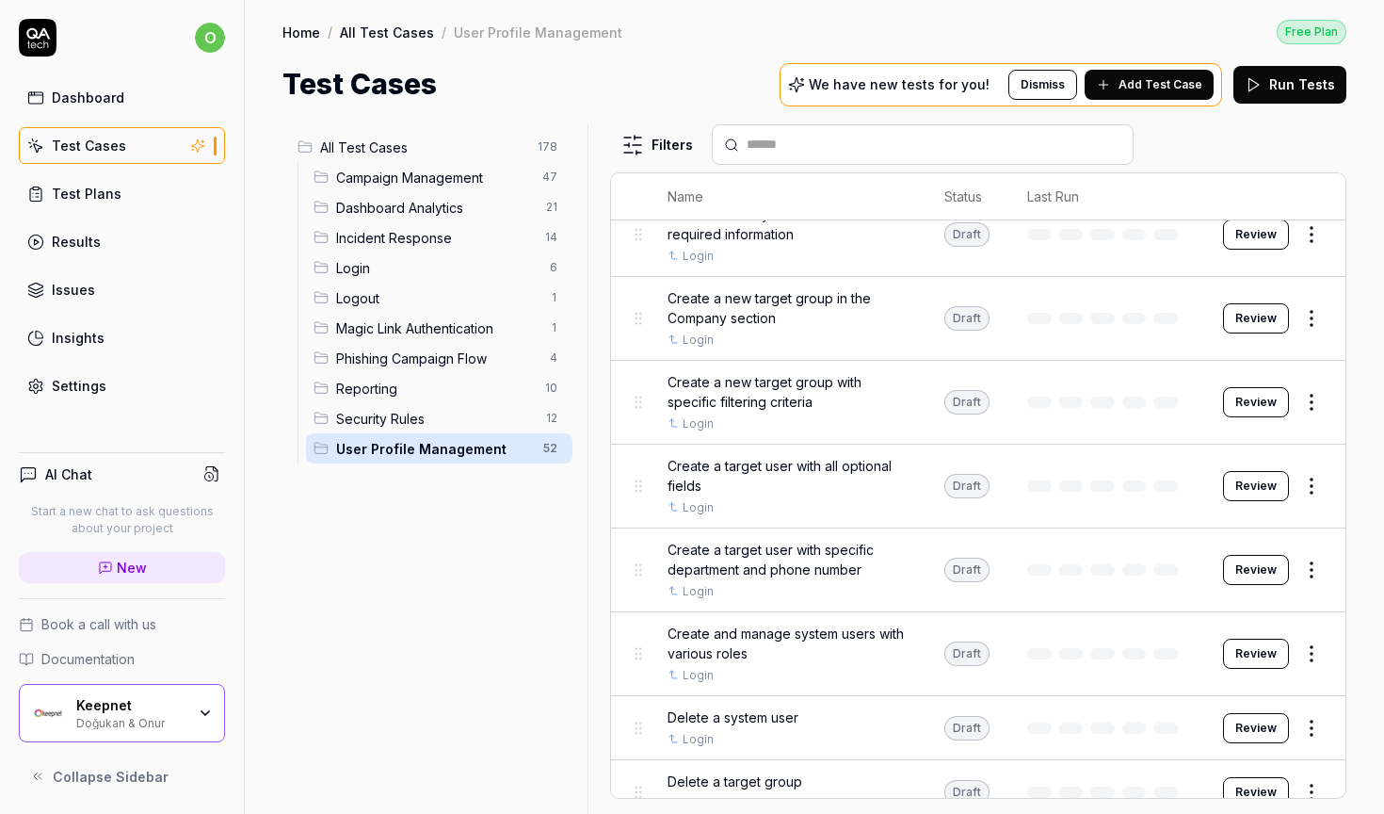
scroll to position [1080, 0]
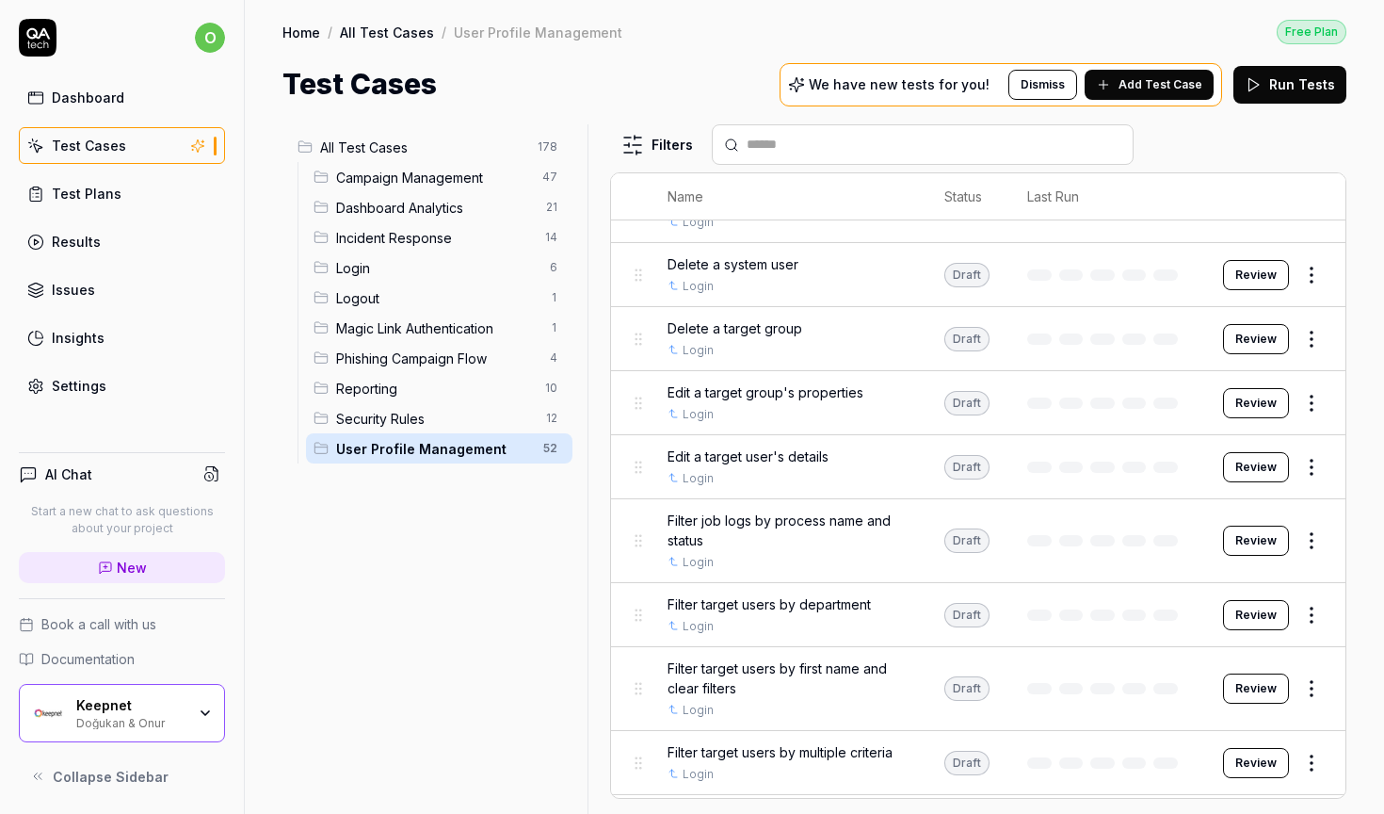
click at [382, 324] on span "Magic Link Authentication" at bounding box center [437, 328] width 202 height 20
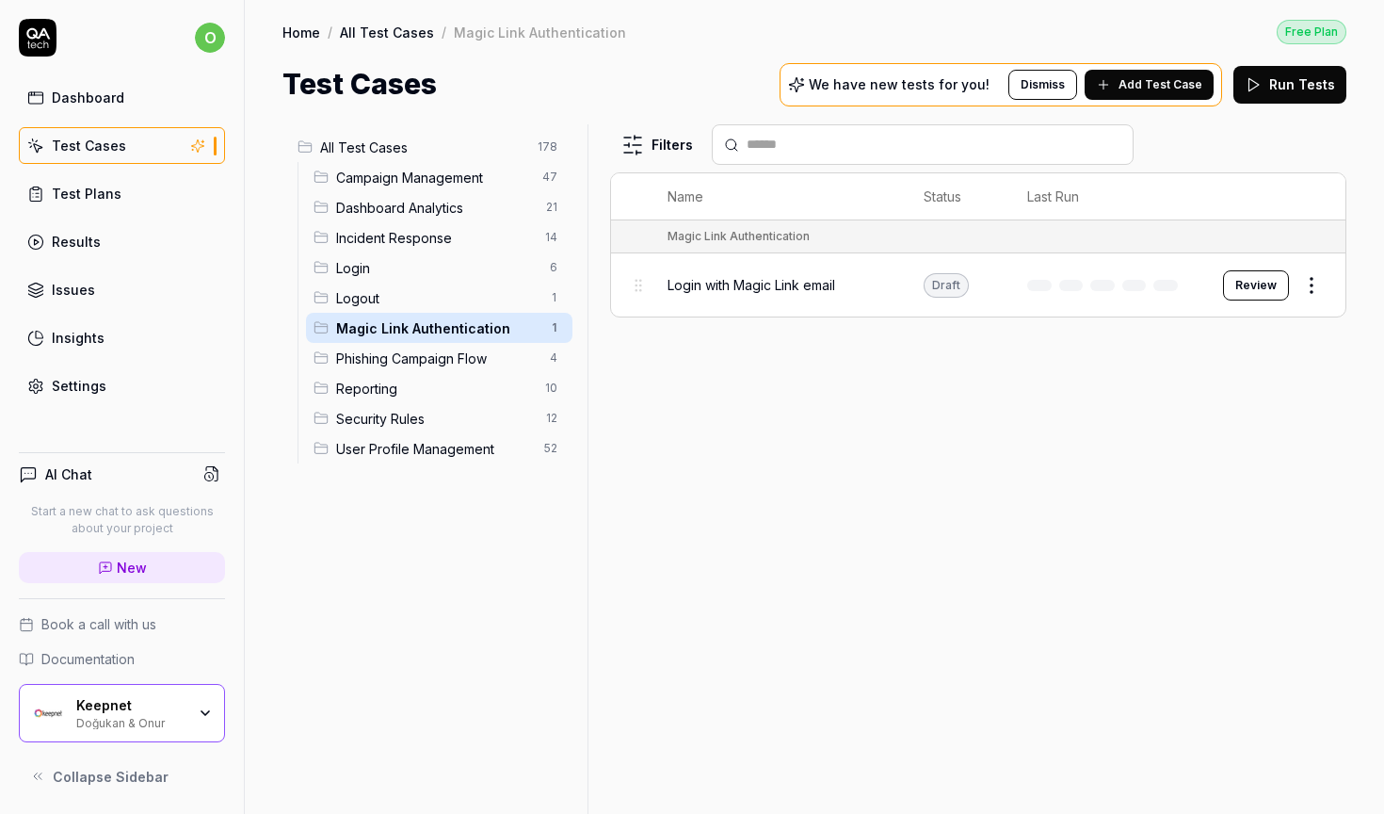
scroll to position [0, 0]
click at [378, 151] on span "All Test Cases" at bounding box center [423, 148] width 206 height 20
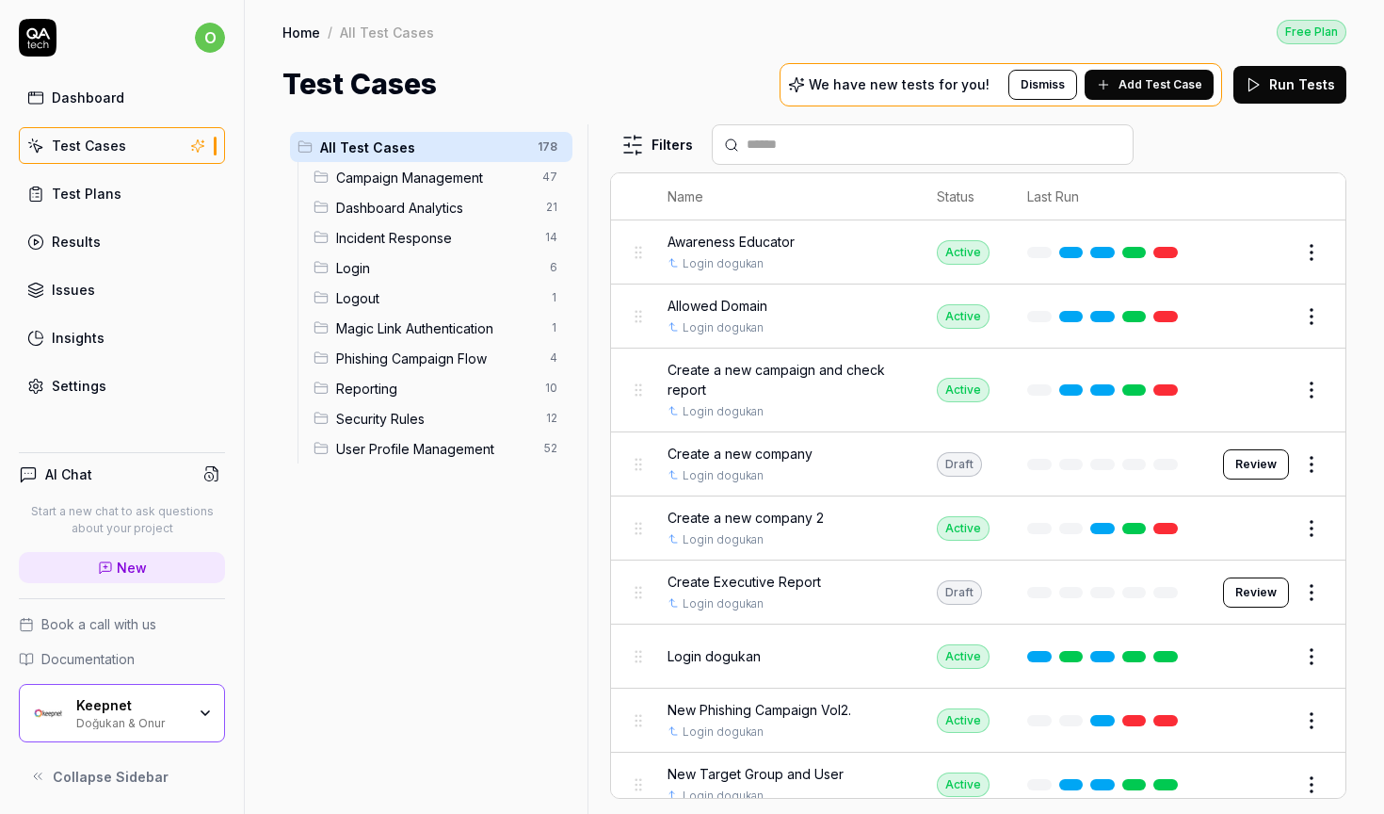
click at [102, 188] on div "Test Plans" at bounding box center [87, 194] width 70 height 20
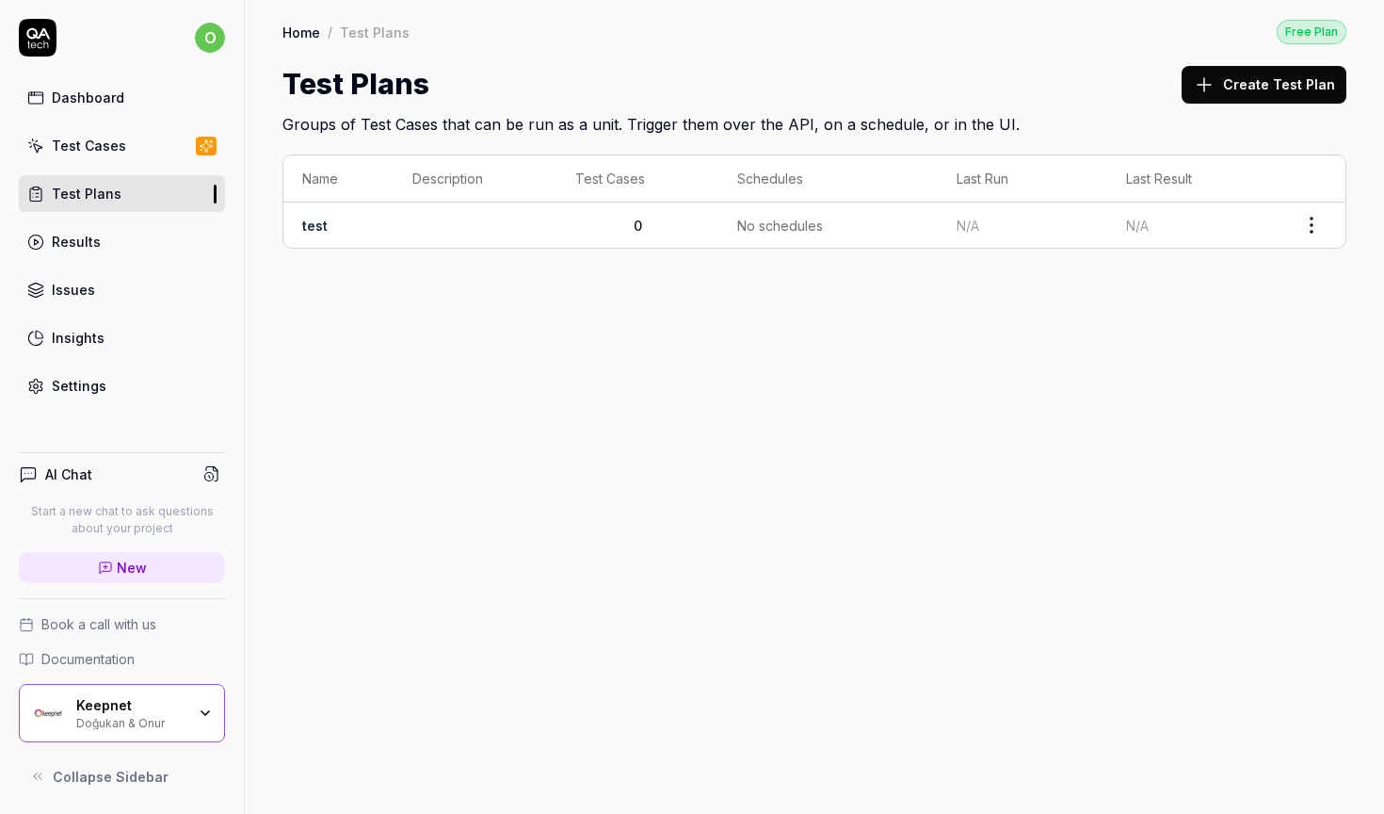
click at [103, 238] on link "Results" at bounding box center [122, 241] width 206 height 37
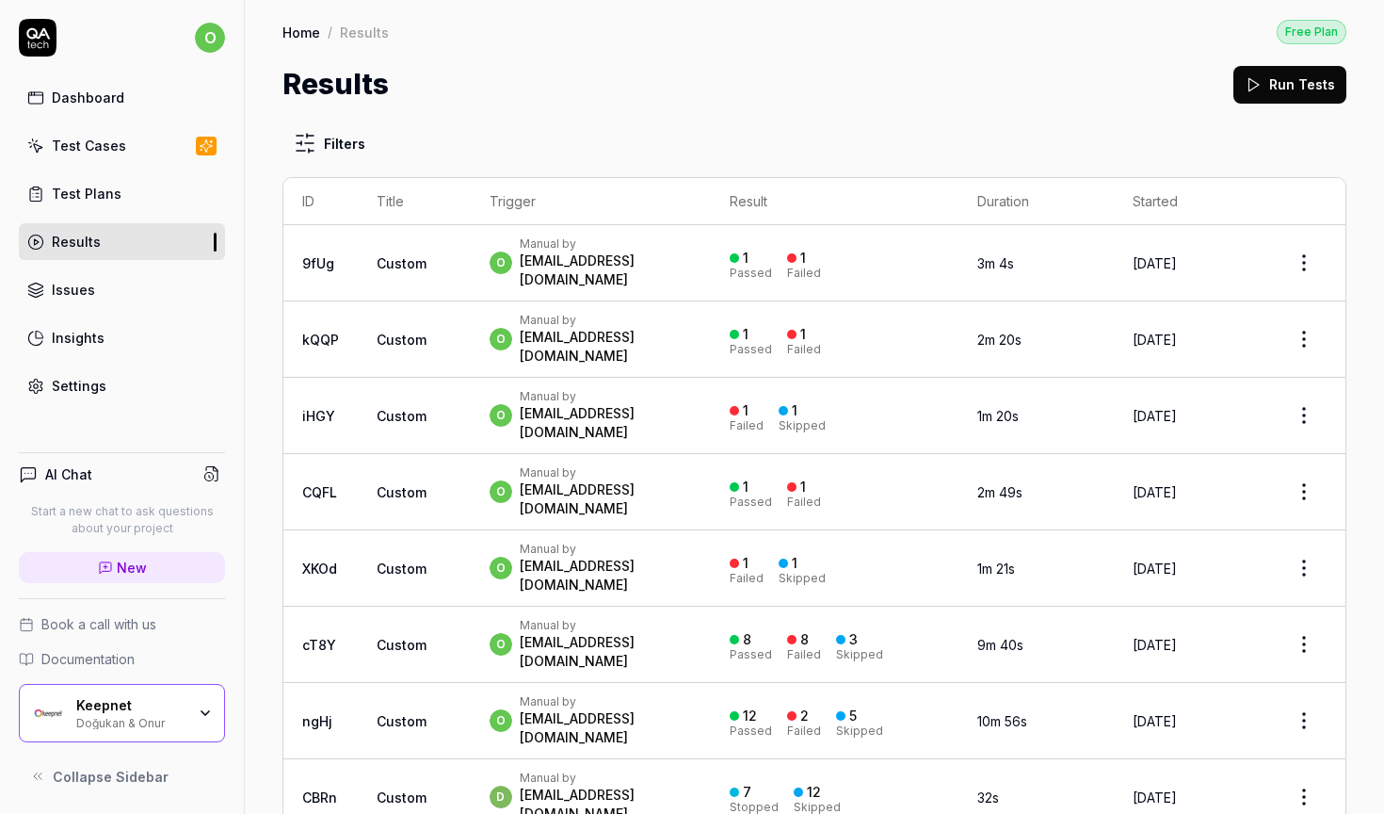
click at [96, 298] on link "Issues" at bounding box center [122, 289] width 206 height 37
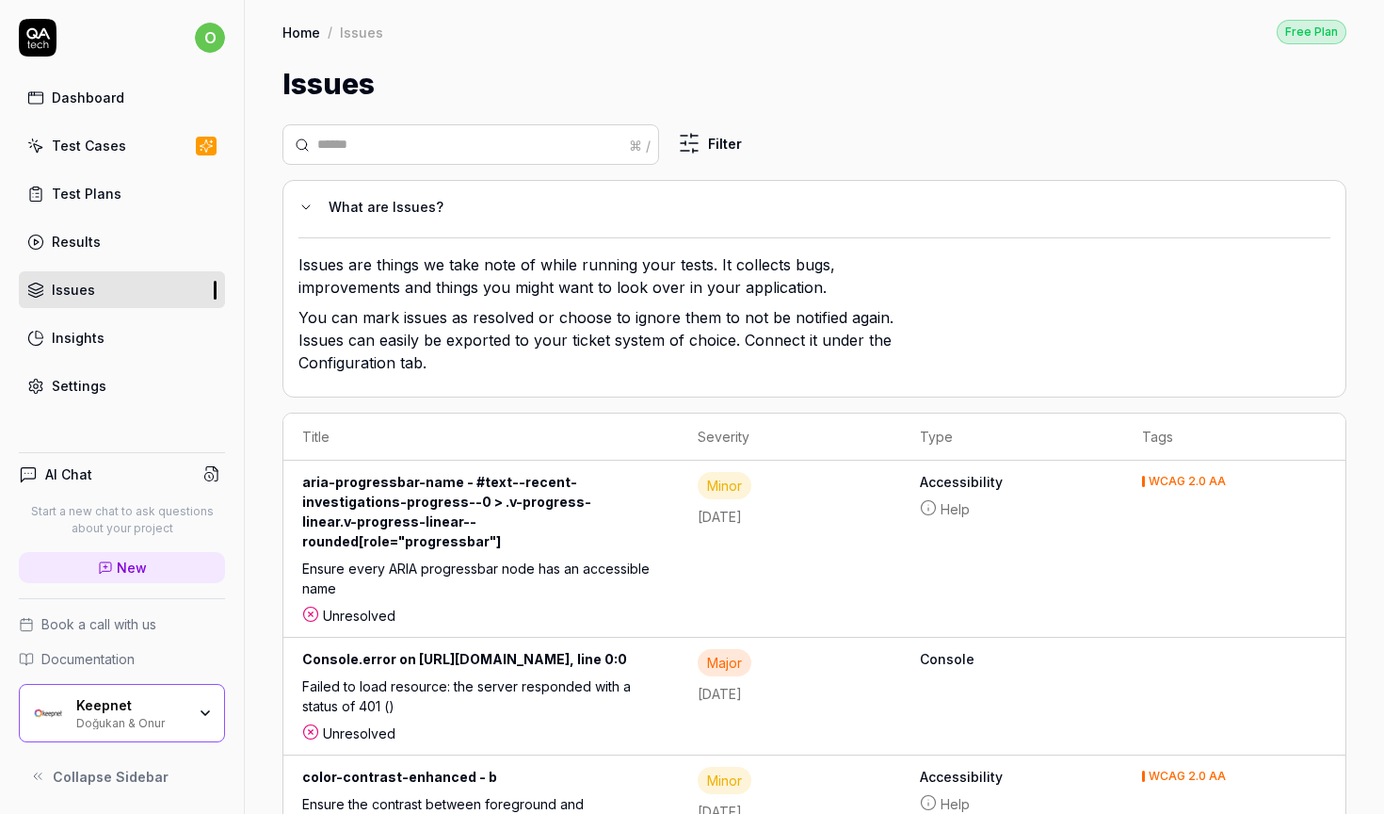
click at [93, 170] on div "Dashboard Test Cases Test Plans Results Issues Insights Settings" at bounding box center [122, 241] width 206 height 325
click at [99, 198] on div "Test Plans" at bounding box center [87, 194] width 70 height 20
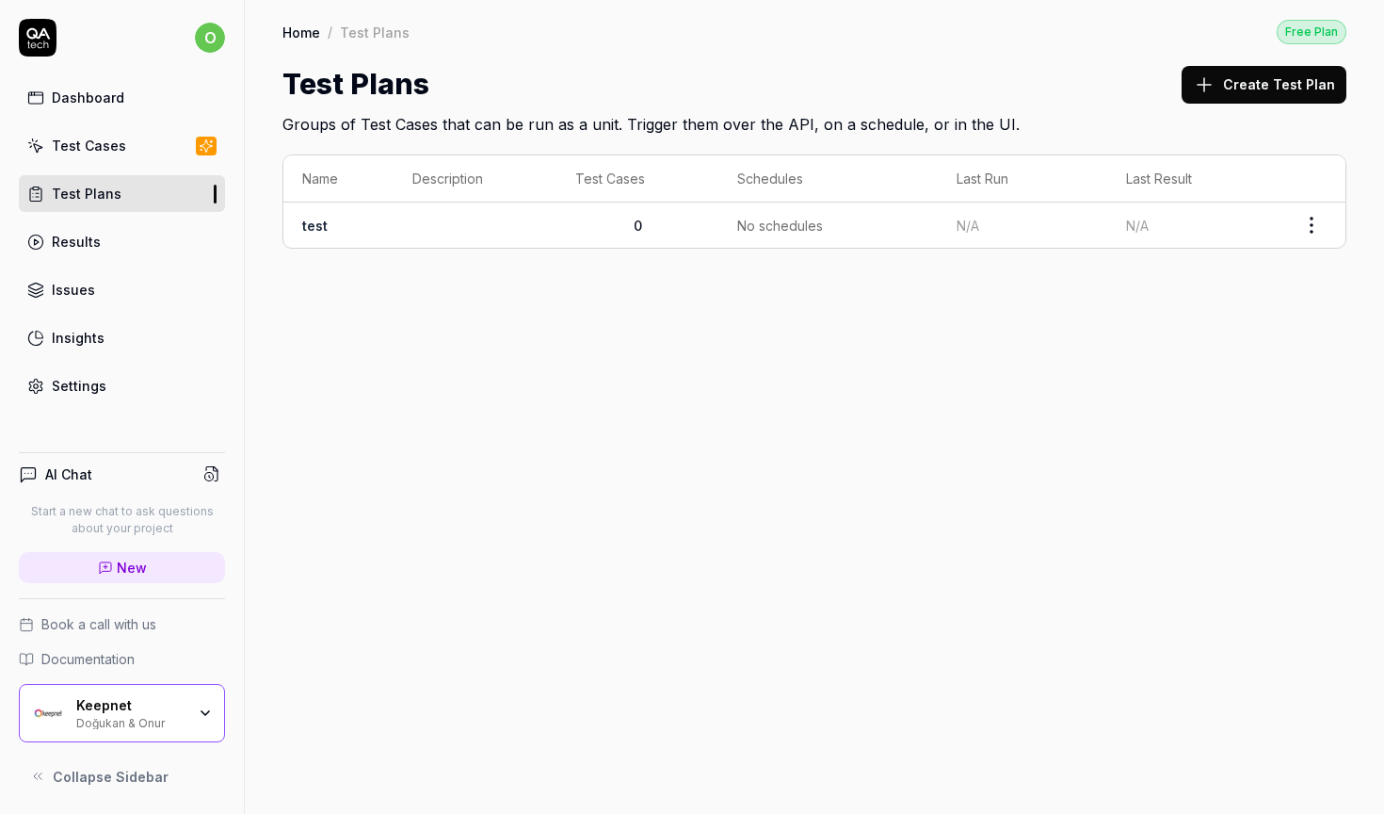
click at [108, 153] on div "Test Cases" at bounding box center [89, 146] width 74 height 20
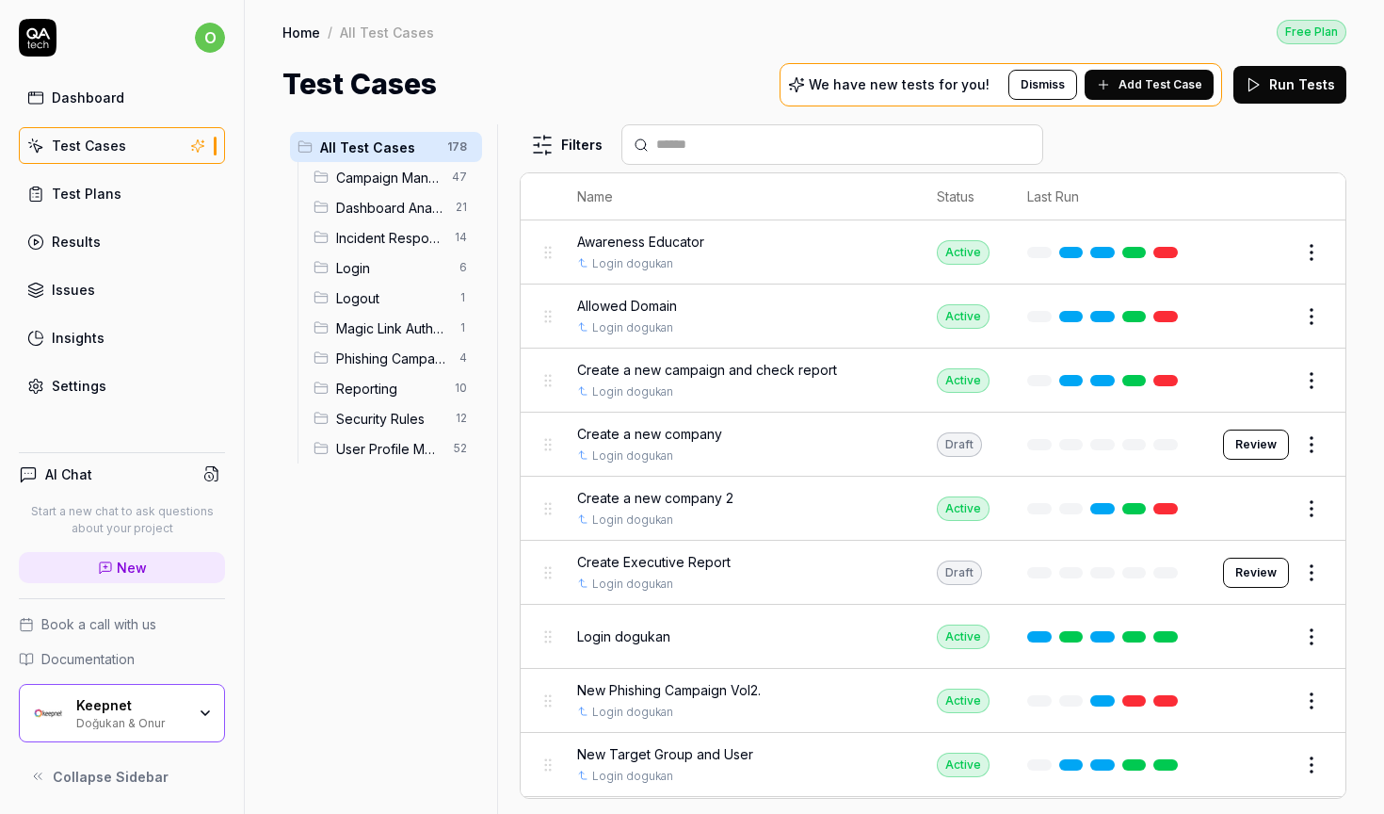
click at [1308, 251] on html "o Dashboard Test Cases Test Plans Results Issues Insights Settings AI Chat Star…" at bounding box center [692, 407] width 1384 height 814
click at [853, 115] on html "o Dashboard Test Cases Test Plans Results Issues Insights Settings AI Chat Star…" at bounding box center [692, 407] width 1384 height 814
click at [1052, 89] on button "Dismiss" at bounding box center [1043, 85] width 69 height 30
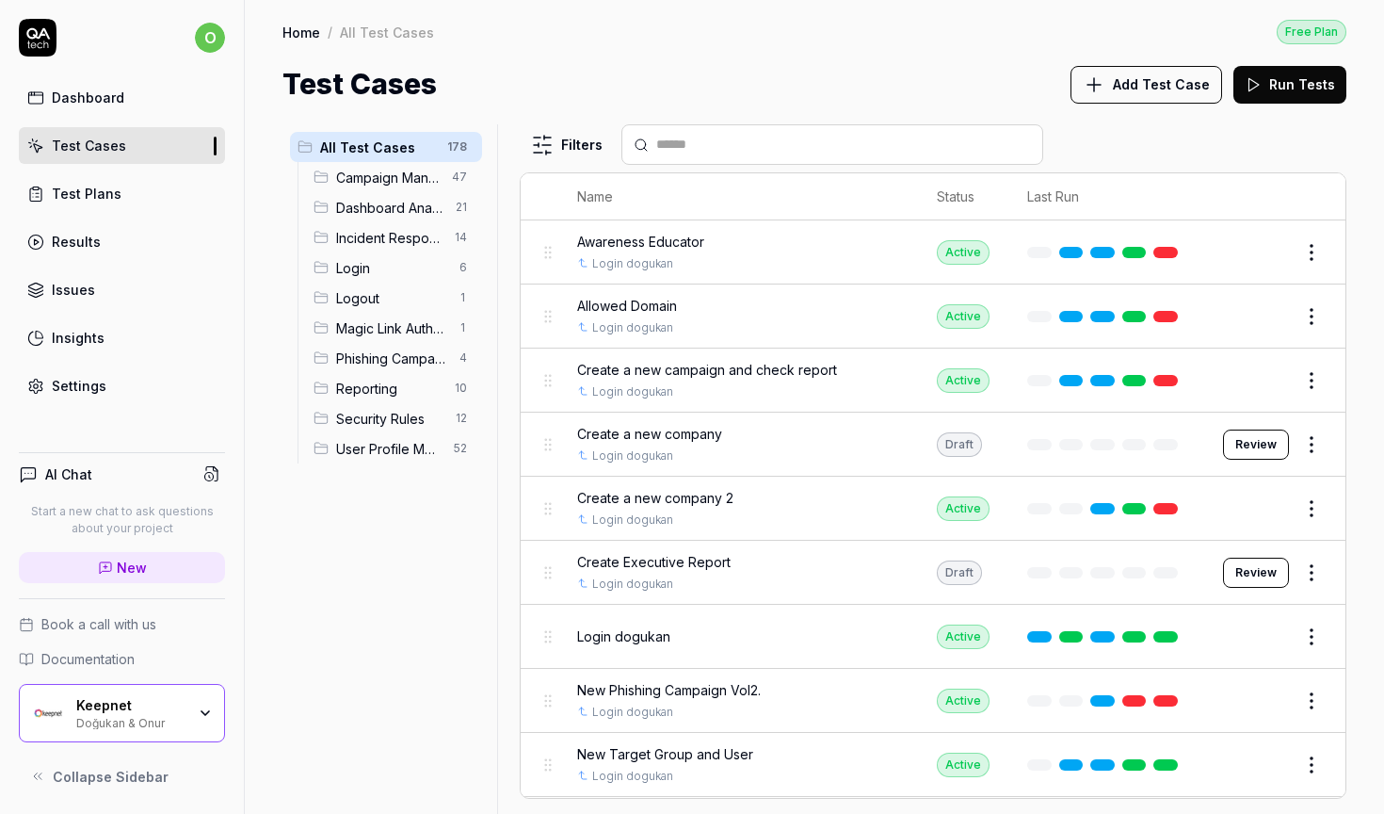
click at [1181, 88] on span "Add Test Case" at bounding box center [1161, 84] width 97 height 20
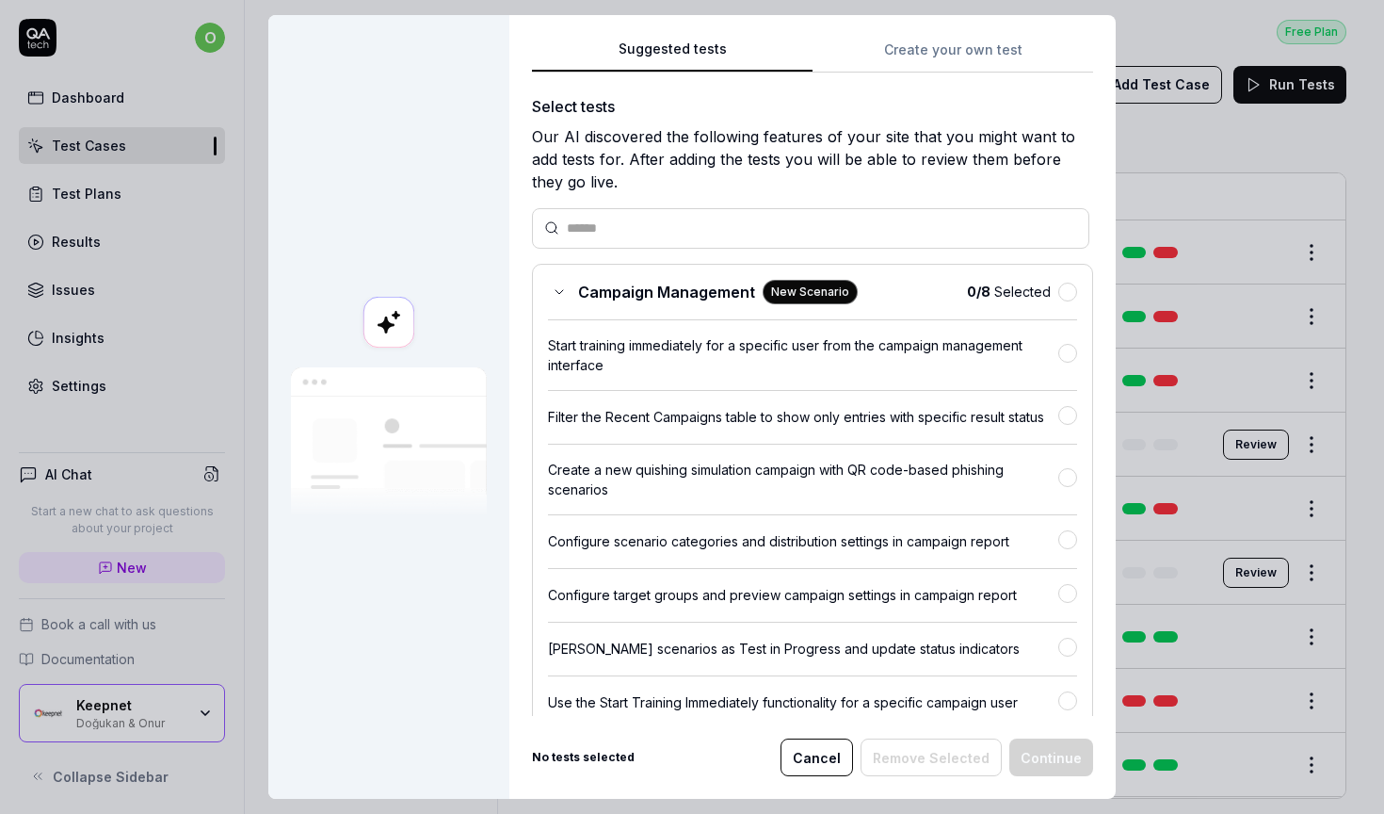
click at [663, 135] on div "Our AI discovered the following features of your site that you might want to ad…" at bounding box center [812, 159] width 561 height 68
click at [935, 37] on div "Suggested tests Create your own test Select tests Our AI discovered the followi…" at bounding box center [813, 407] width 607 height 784
click at [918, 52] on button "Create your own test" at bounding box center [953, 56] width 281 height 34
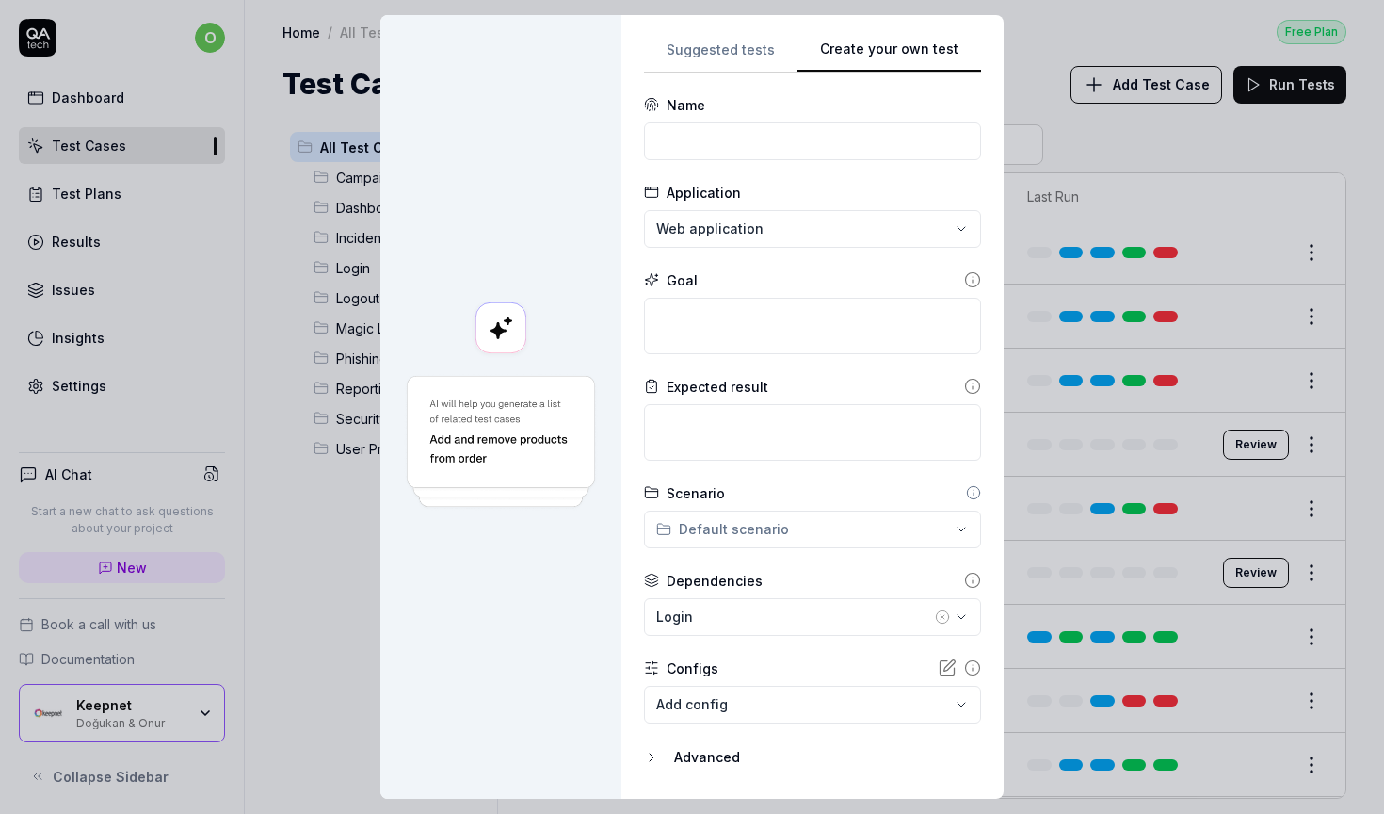
click at [701, 59] on button "Suggested tests" at bounding box center [721, 56] width 154 height 34
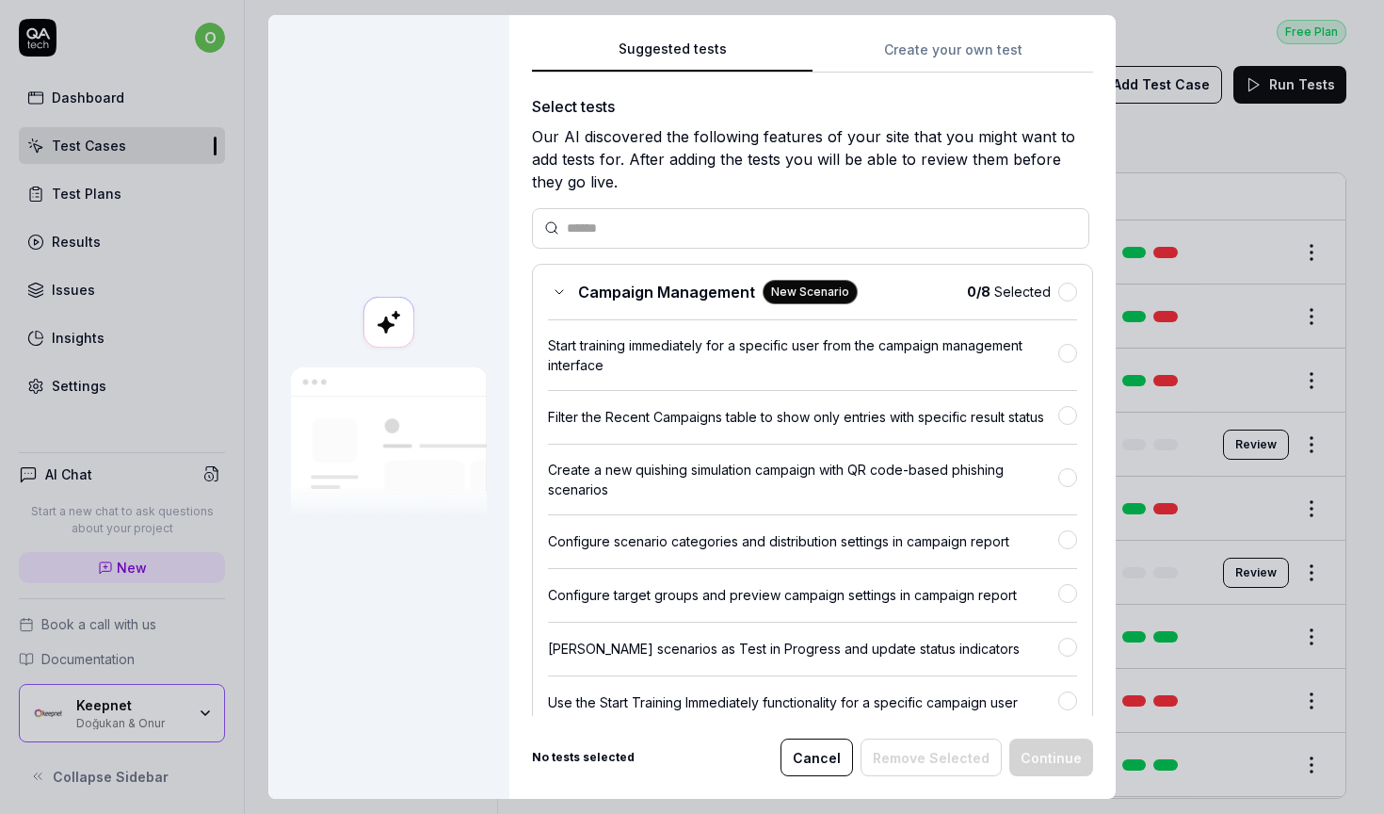
click at [389, 332] on rect at bounding box center [389, 322] width 51 height 51
click at [671, 285] on span "Campaign Management" at bounding box center [666, 292] width 177 height 23
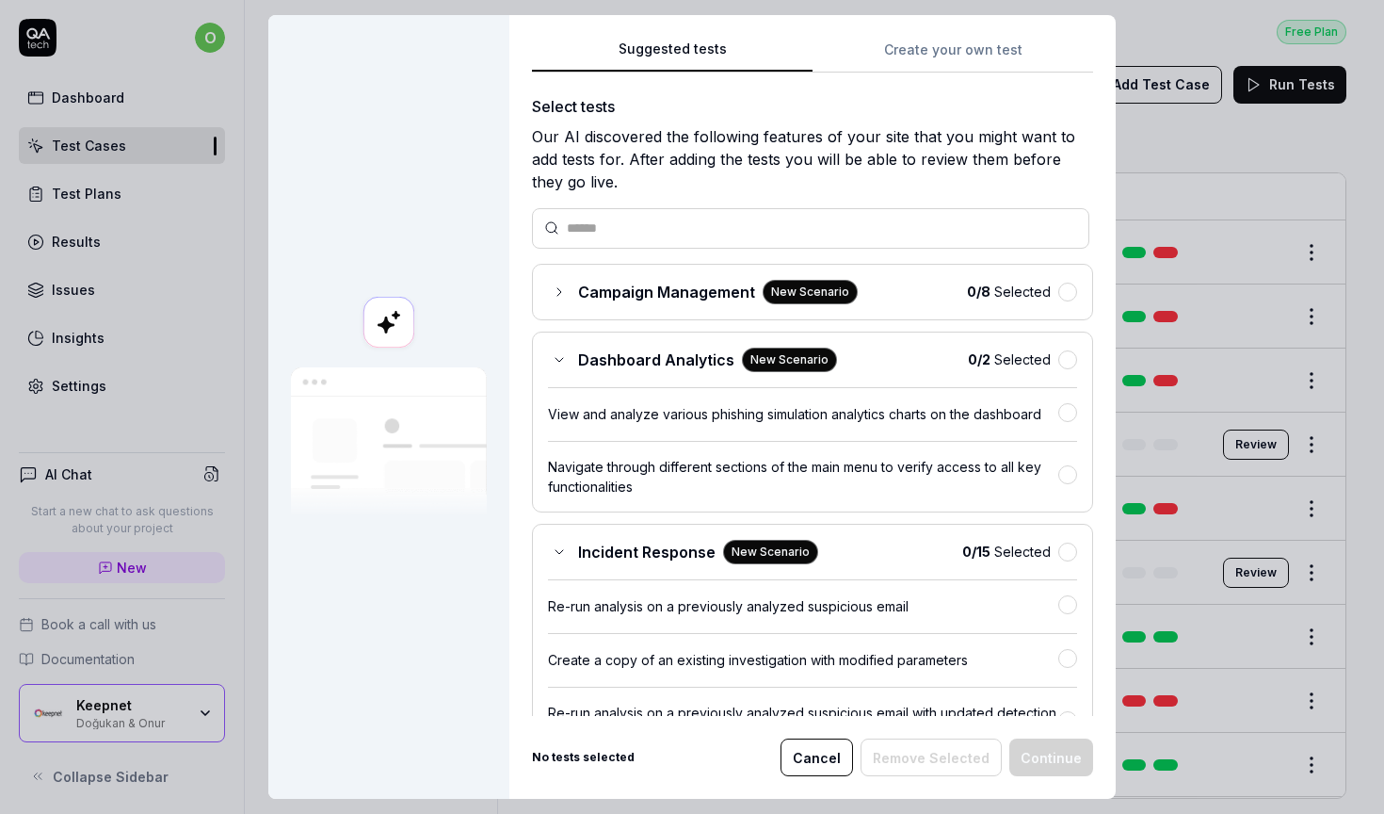
click at [593, 357] on span "Dashboard Analytics" at bounding box center [656, 359] width 156 height 23
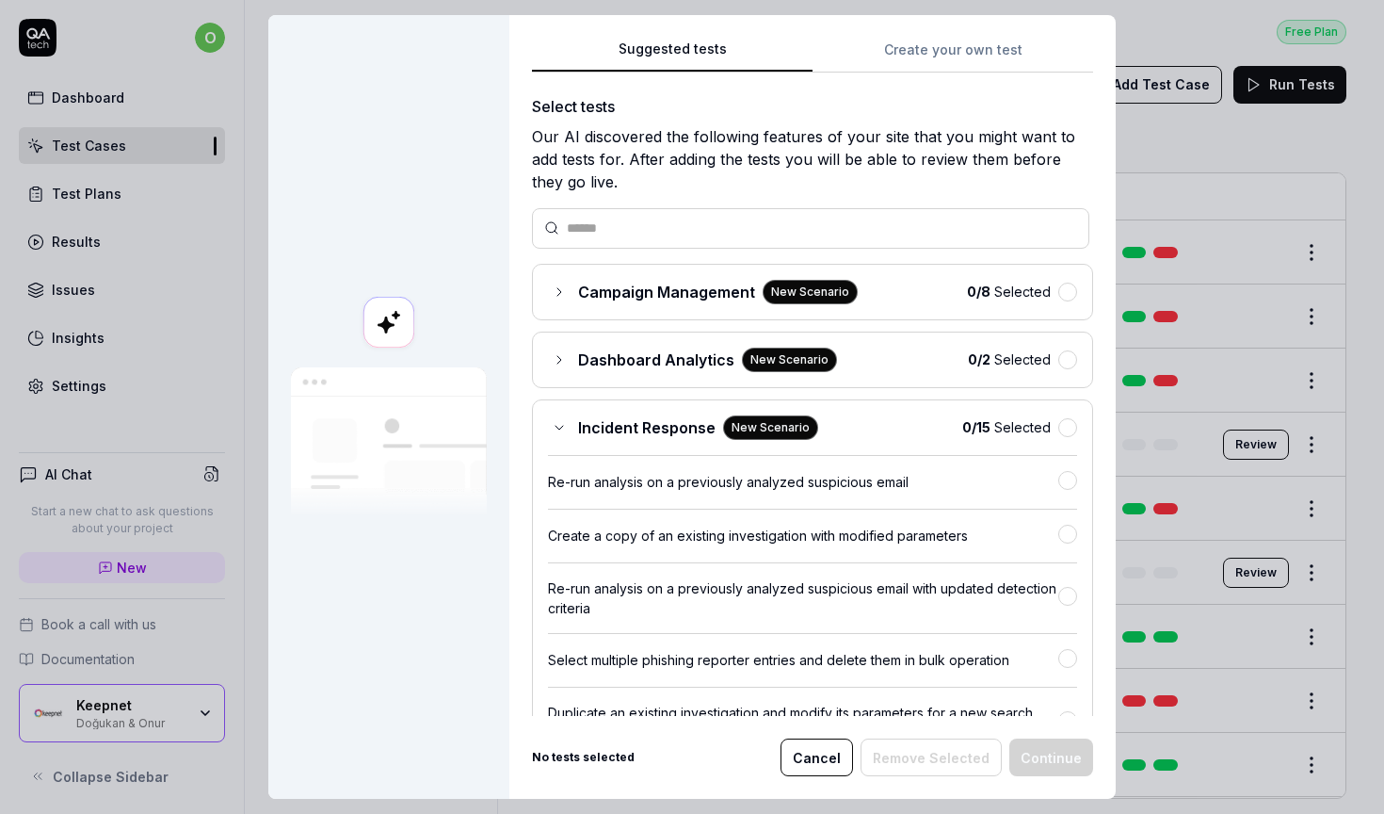
click at [592, 416] on span "Incident Response" at bounding box center [647, 427] width 138 height 23
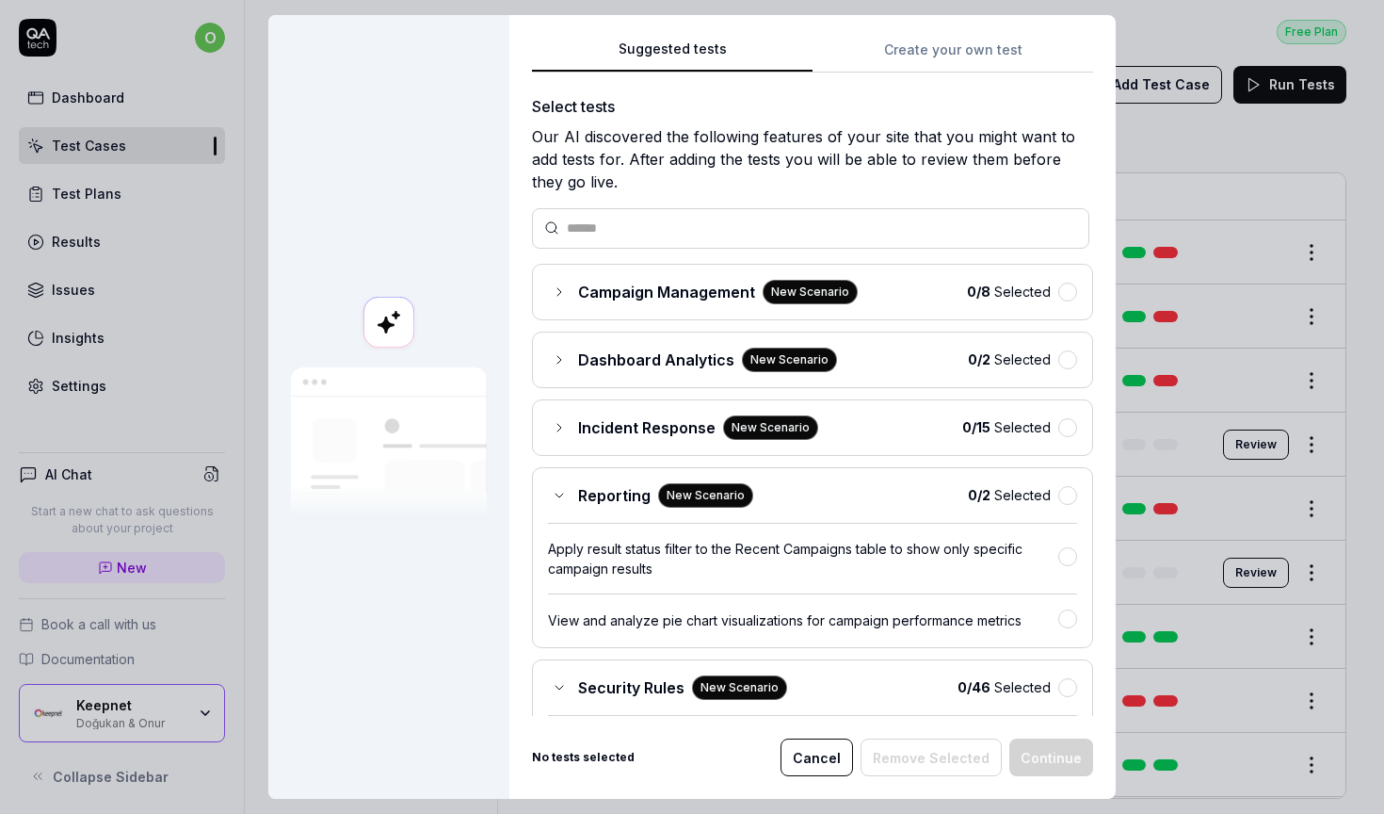
click at [630, 502] on span "Reporting" at bounding box center [614, 495] width 73 height 23
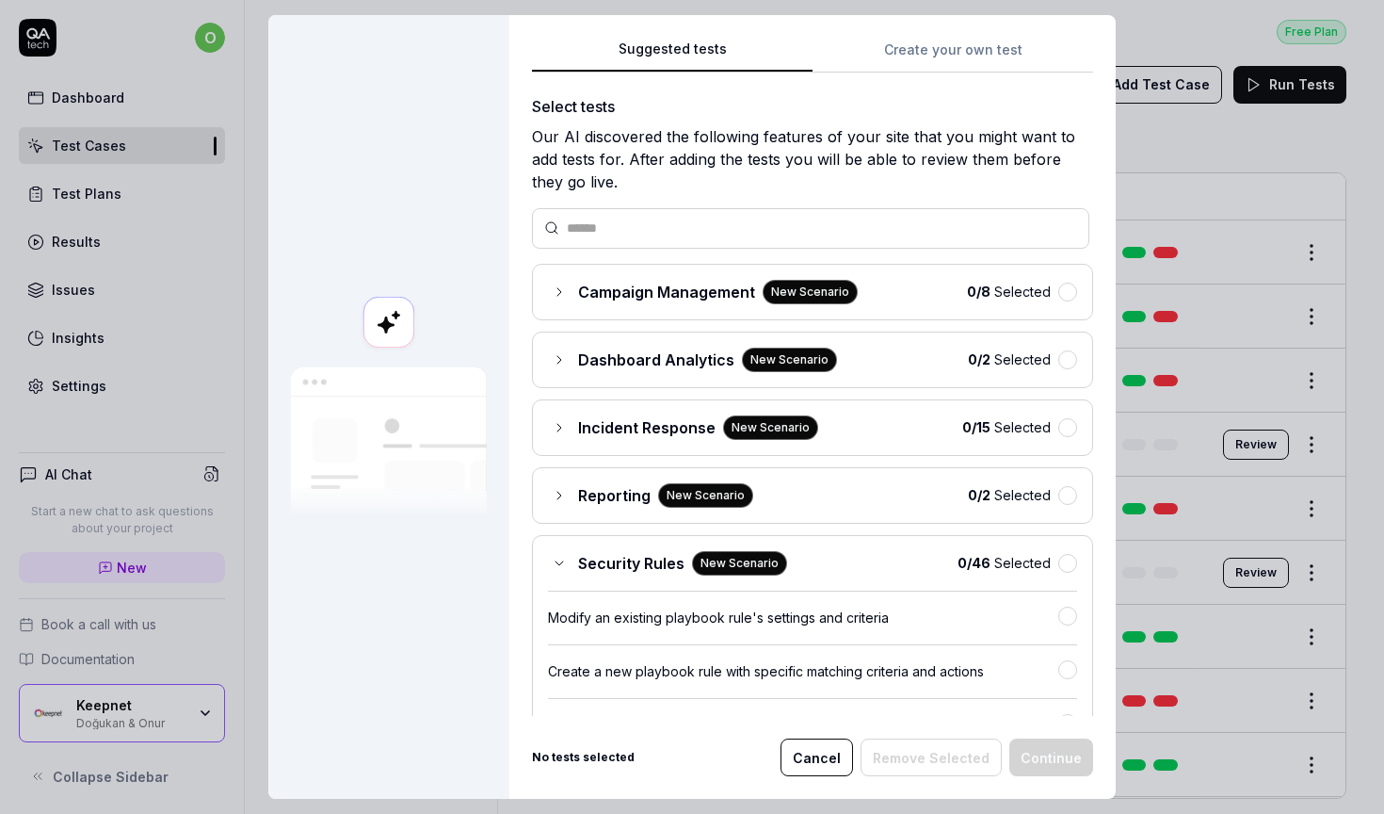
click at [629, 557] on span "Security Rules" at bounding box center [631, 563] width 106 height 23
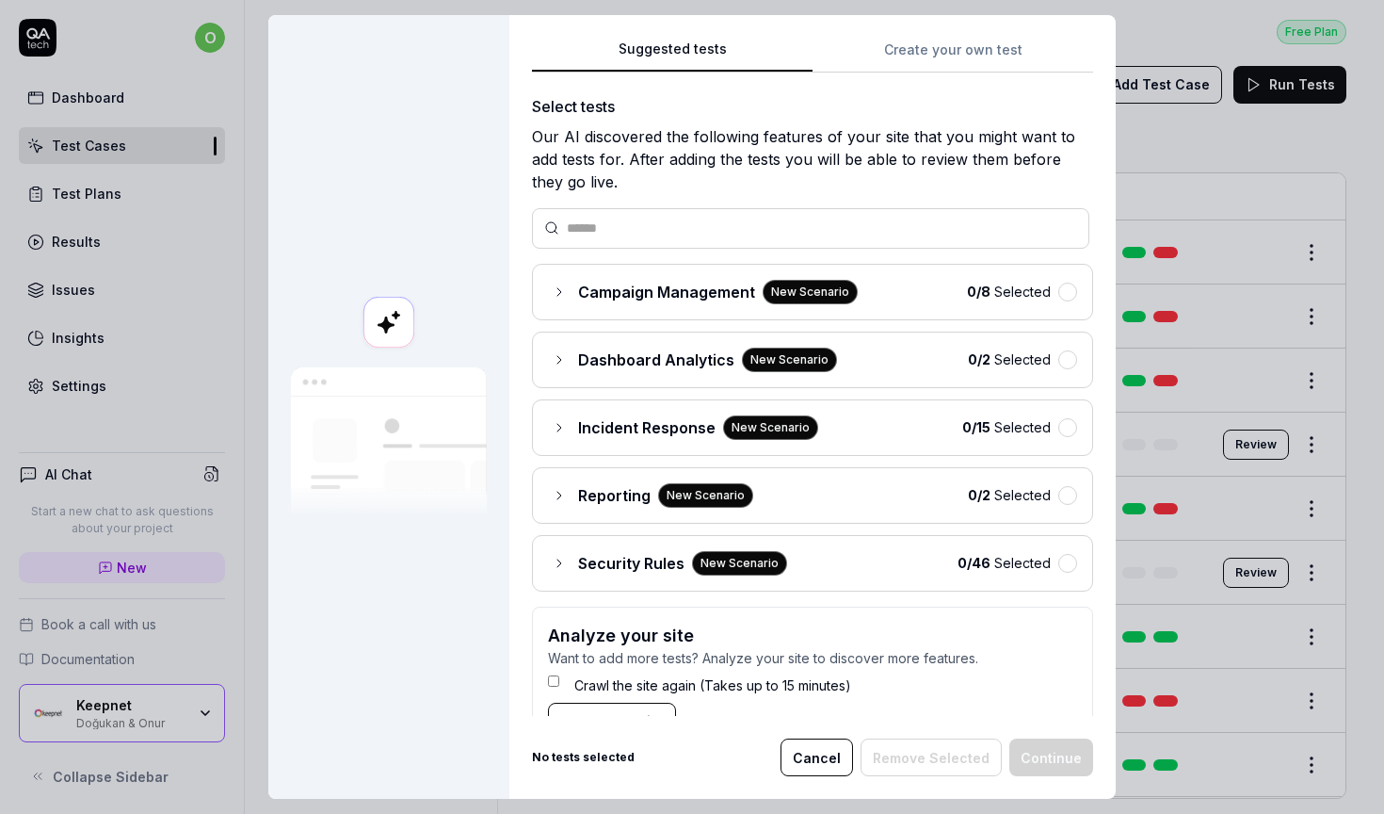
click at [610, 303] on div "Campaign Management New Scenario 0 / 8 Selected" at bounding box center [812, 292] width 561 height 57
click at [561, 292] on icon at bounding box center [559, 291] width 15 height 15
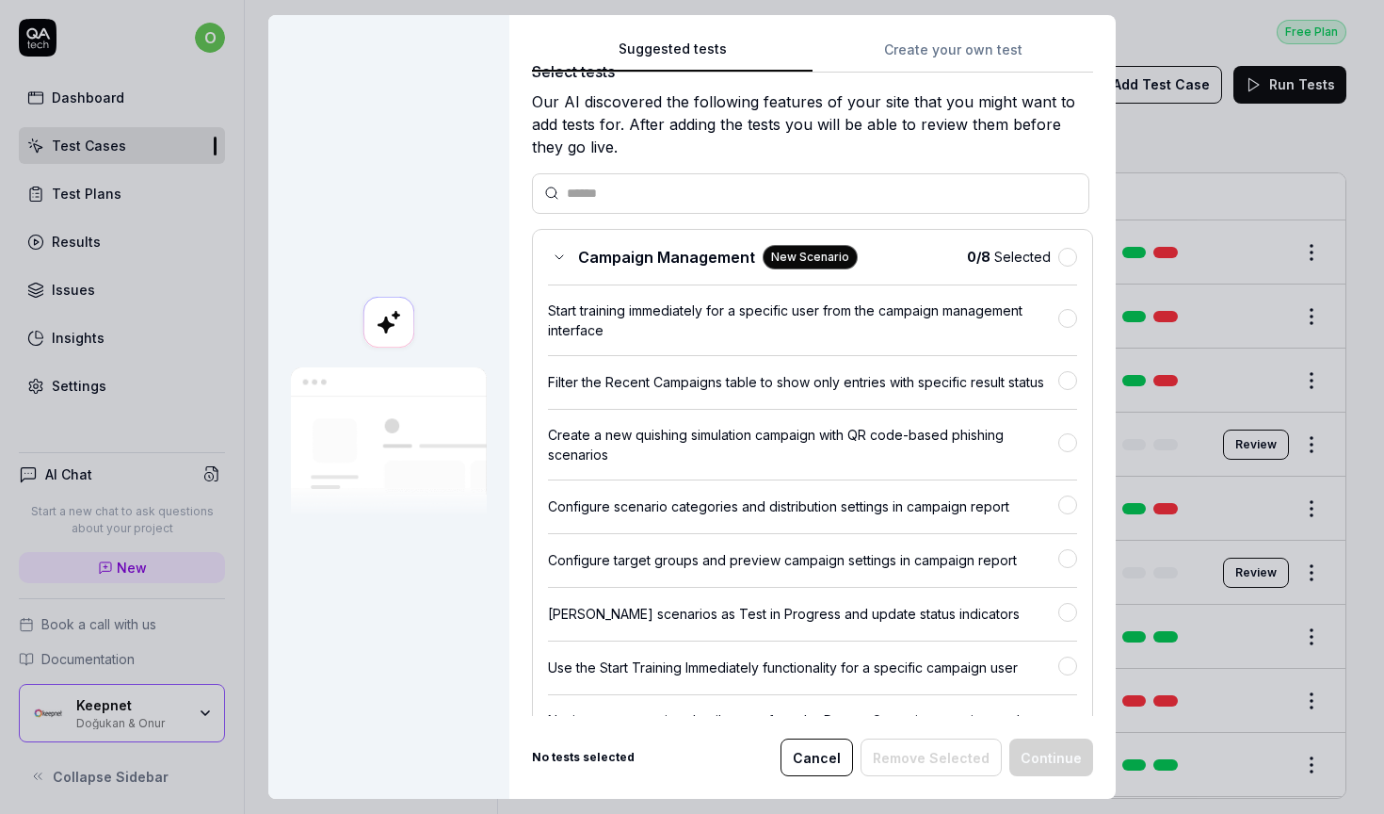
scroll to position [42, 0]
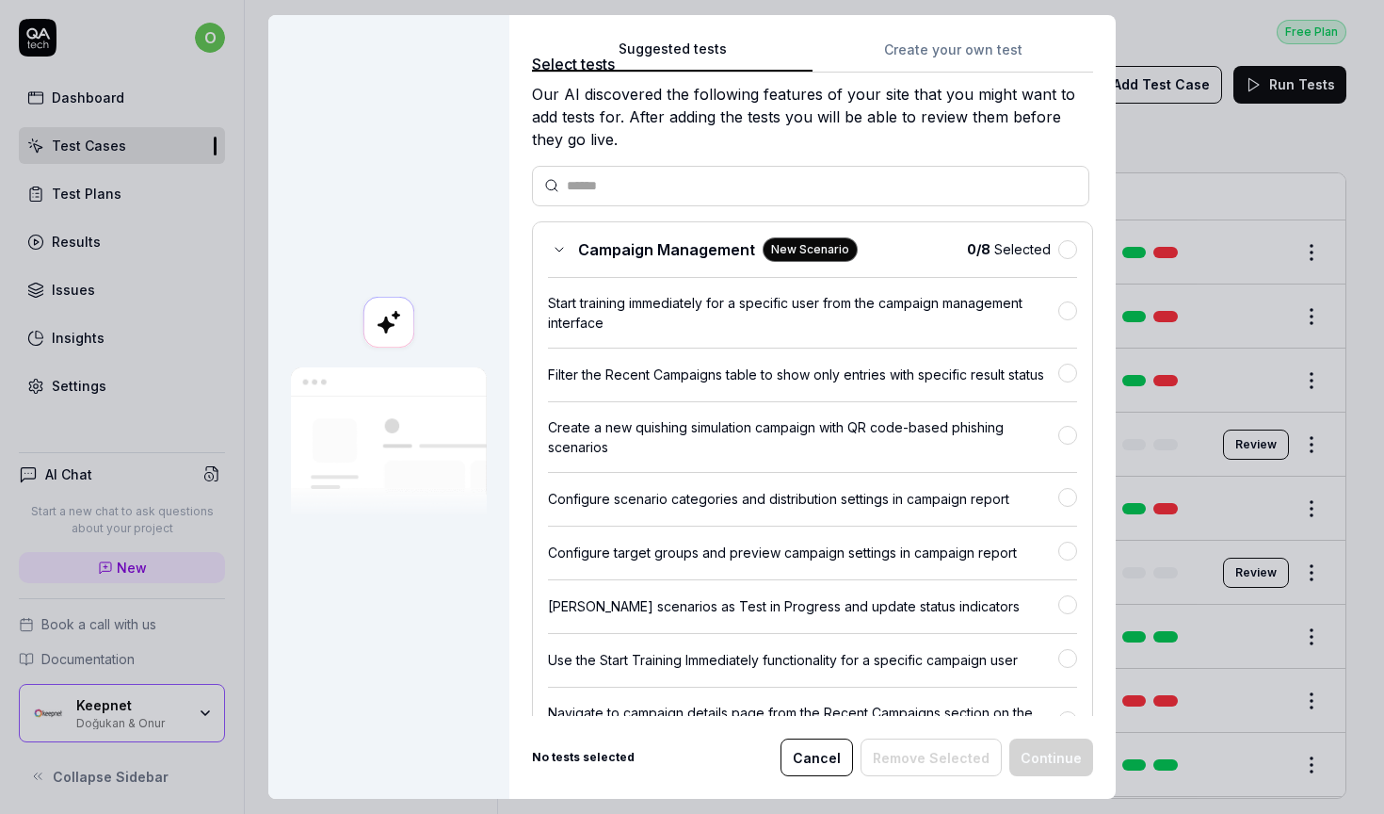
click at [1070, 313] on button "button" at bounding box center [1068, 310] width 19 height 19
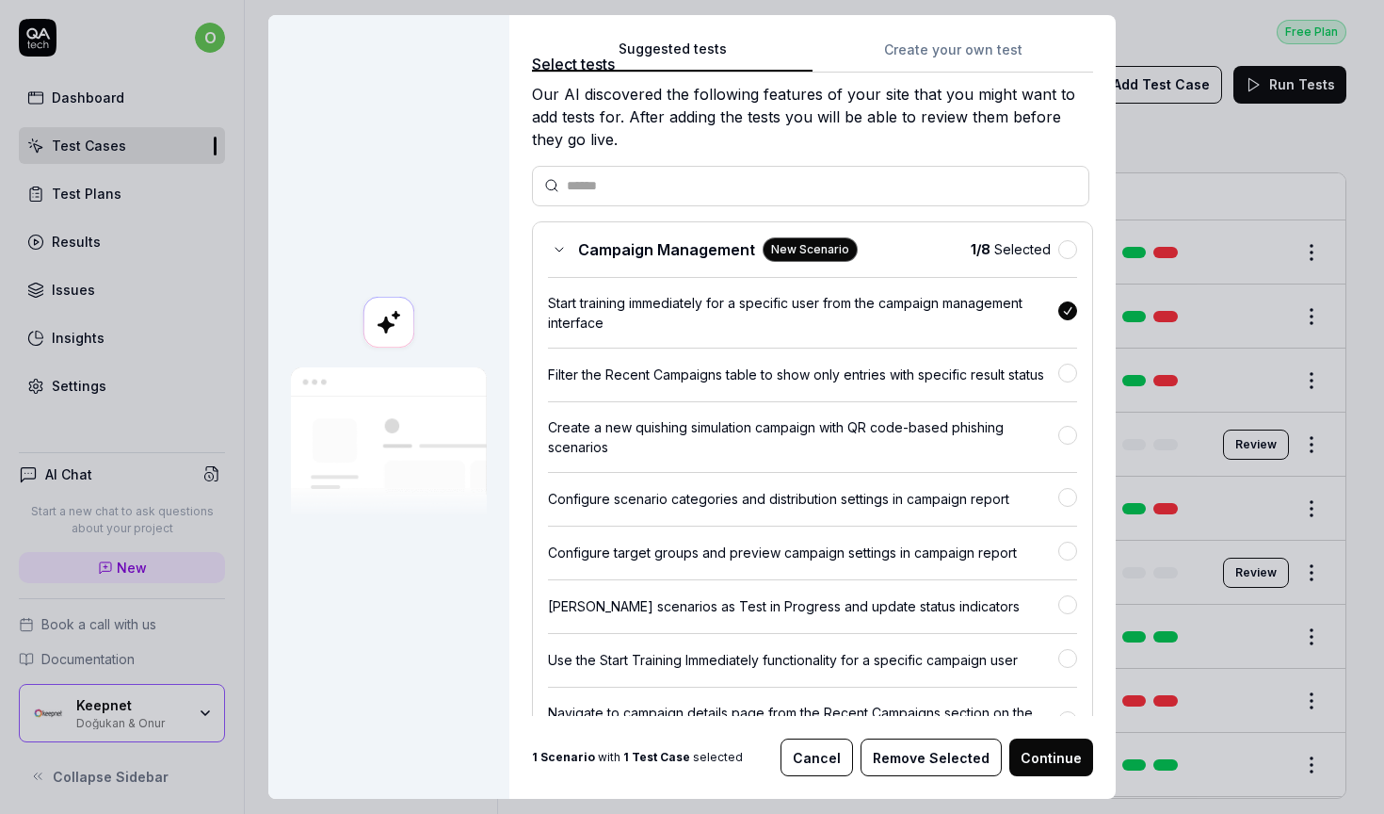
click at [1069, 311] on button "button" at bounding box center [1068, 310] width 19 height 19
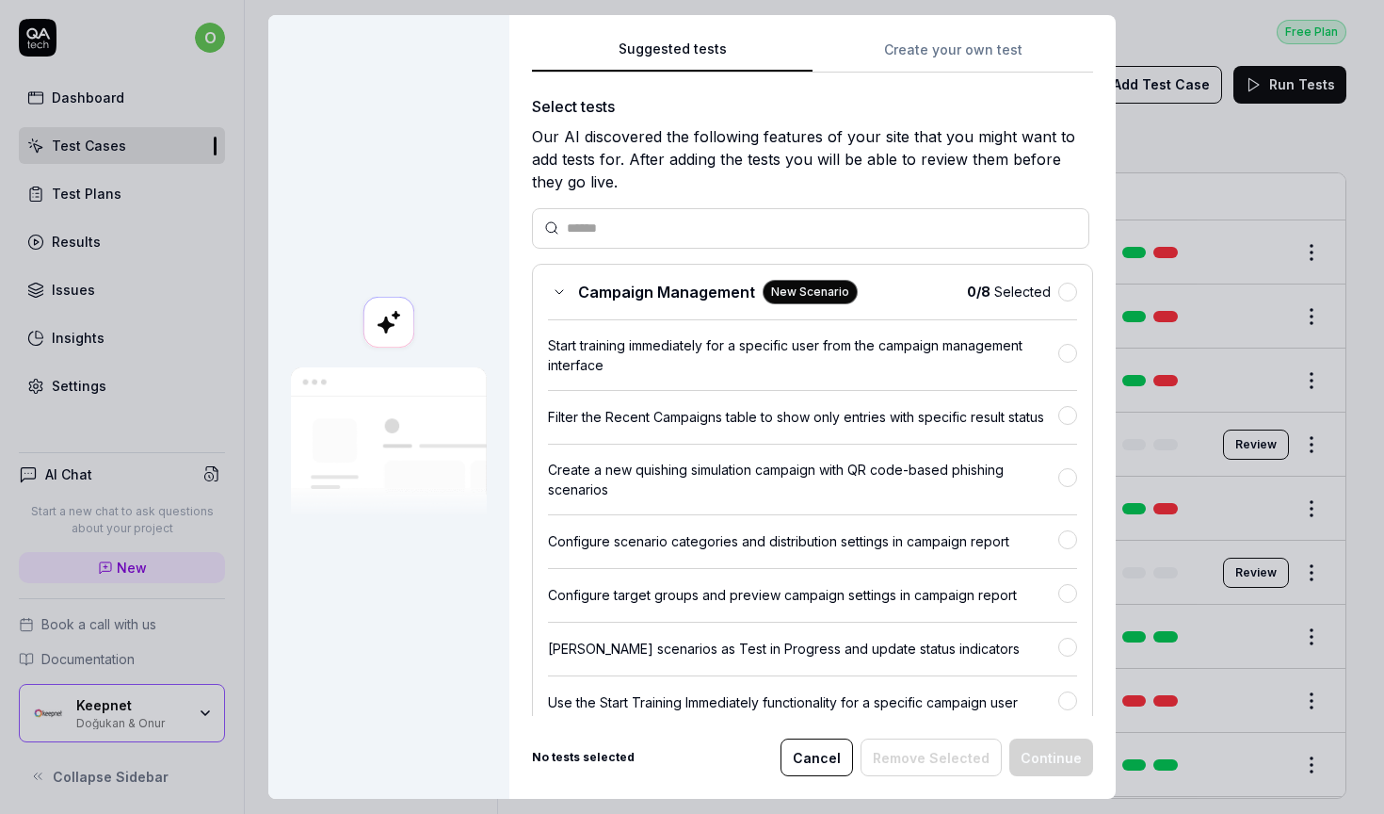
scroll to position [0, 0]
click at [898, 49] on button "Create your own test" at bounding box center [953, 56] width 281 height 34
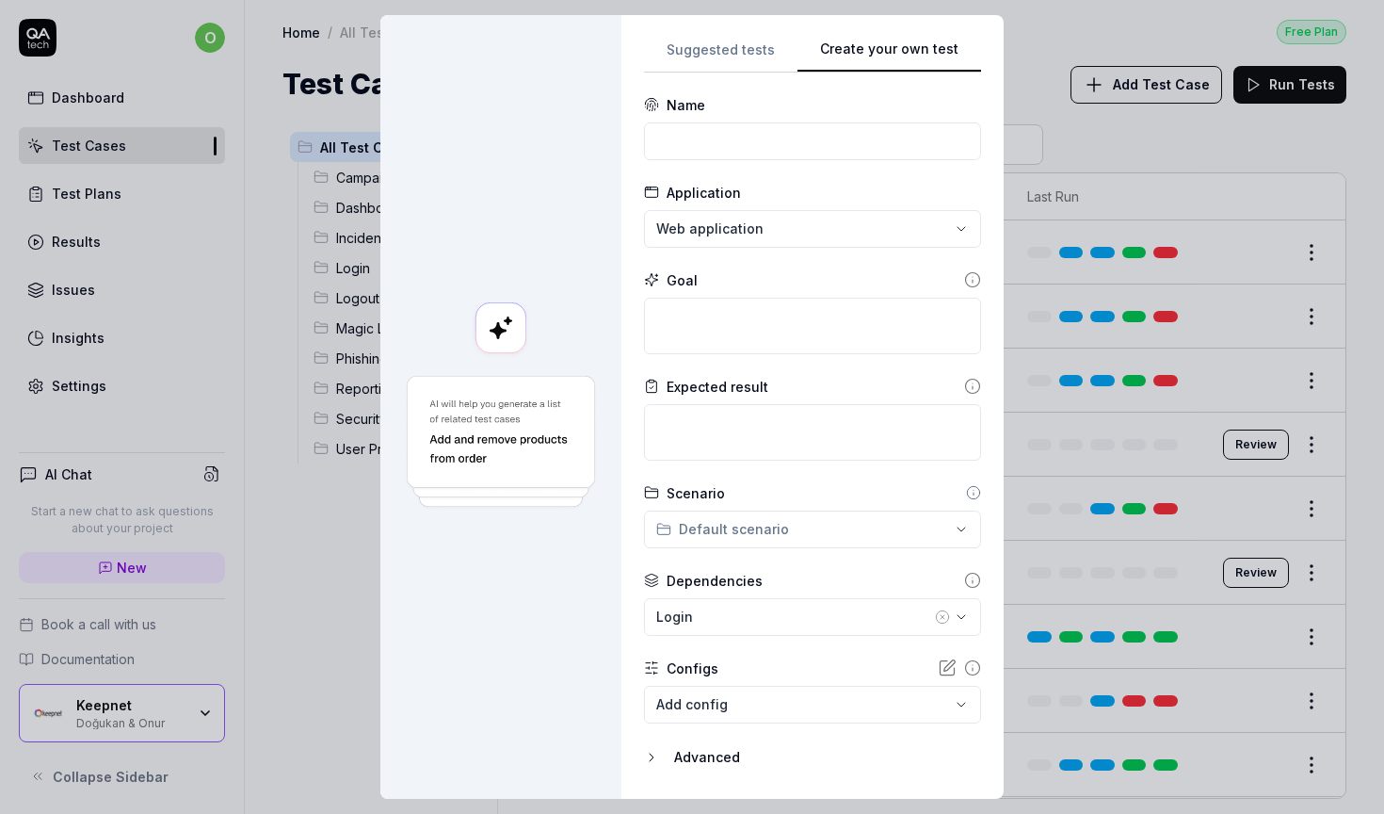
click at [734, 56] on button "Suggested tests" at bounding box center [721, 56] width 154 height 34
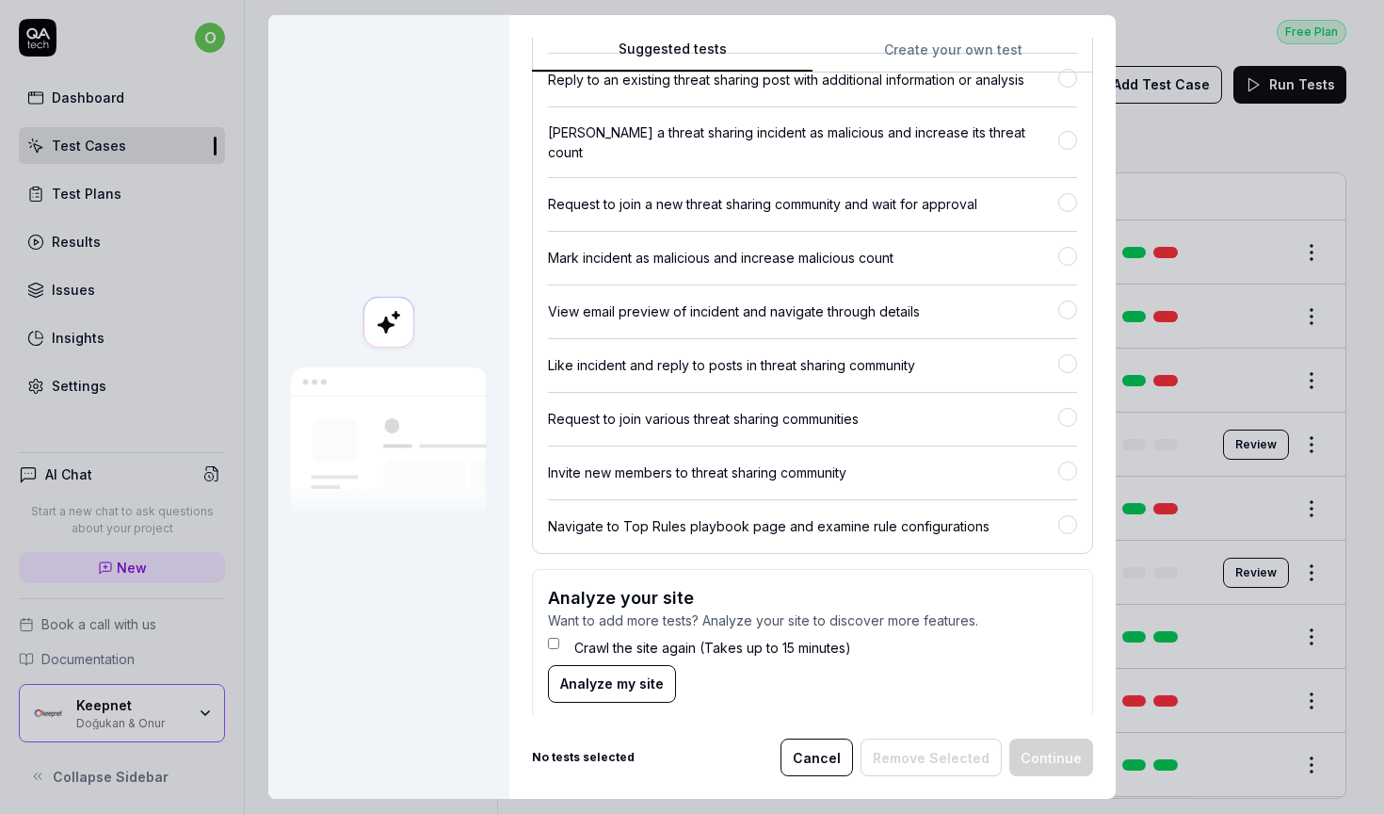
scroll to position [4481, 0]
click at [827, 757] on button "Cancel" at bounding box center [817, 757] width 73 height 38
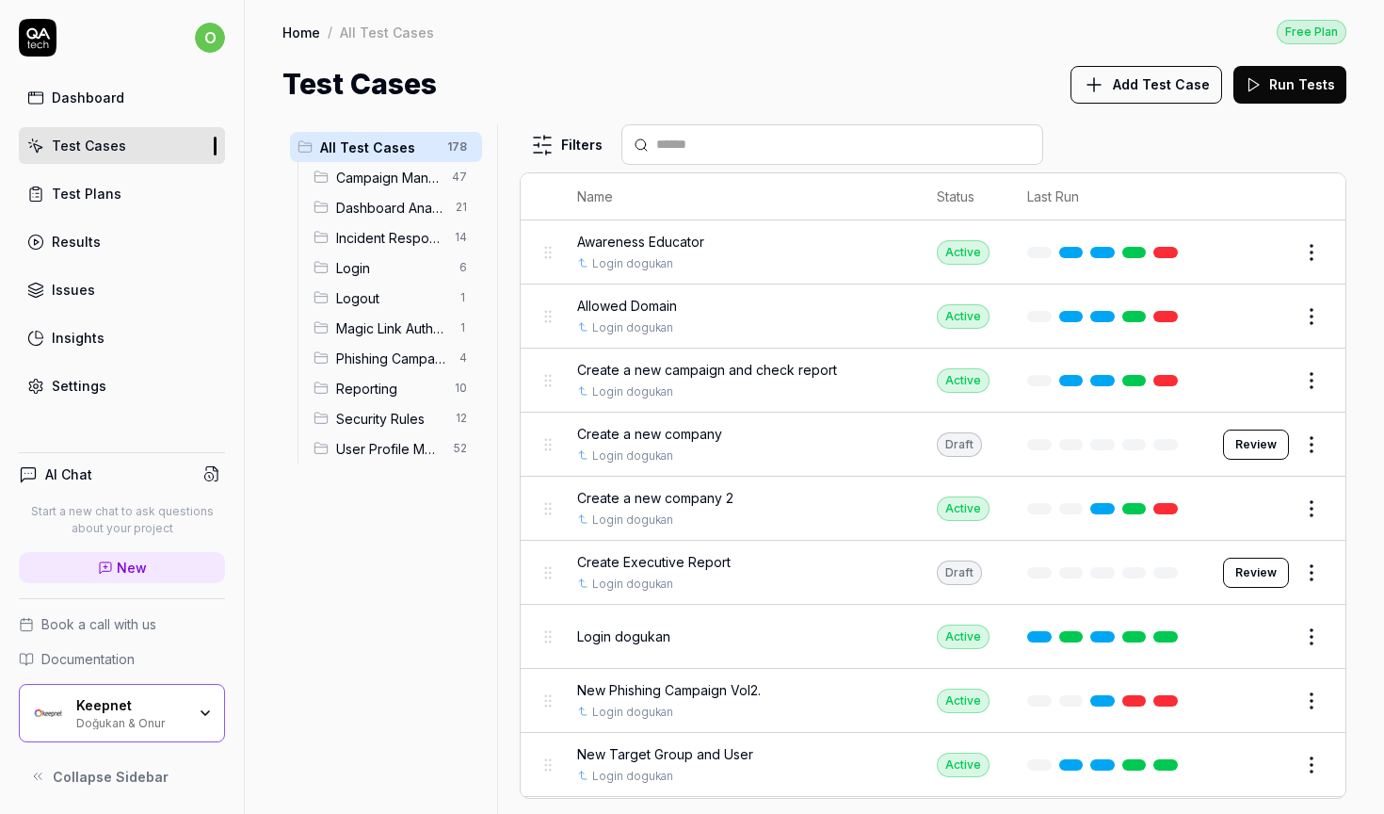
scroll to position [0, 0]
click at [739, 115] on div "All Test Cases 178 Campaign Management 47 Dashboard Analytics 21 Incident Respo…" at bounding box center [815, 459] width 1140 height 708
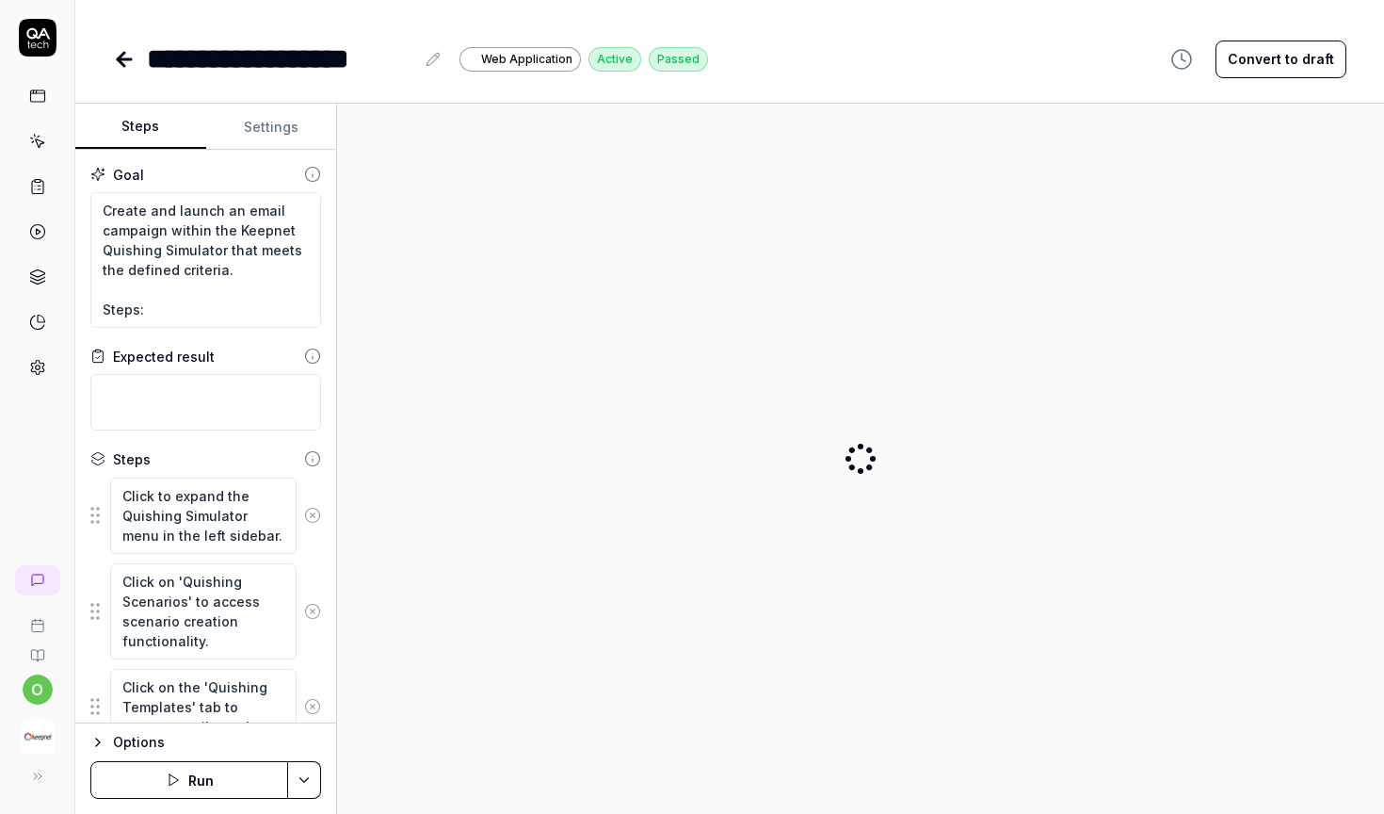
type textarea "*"
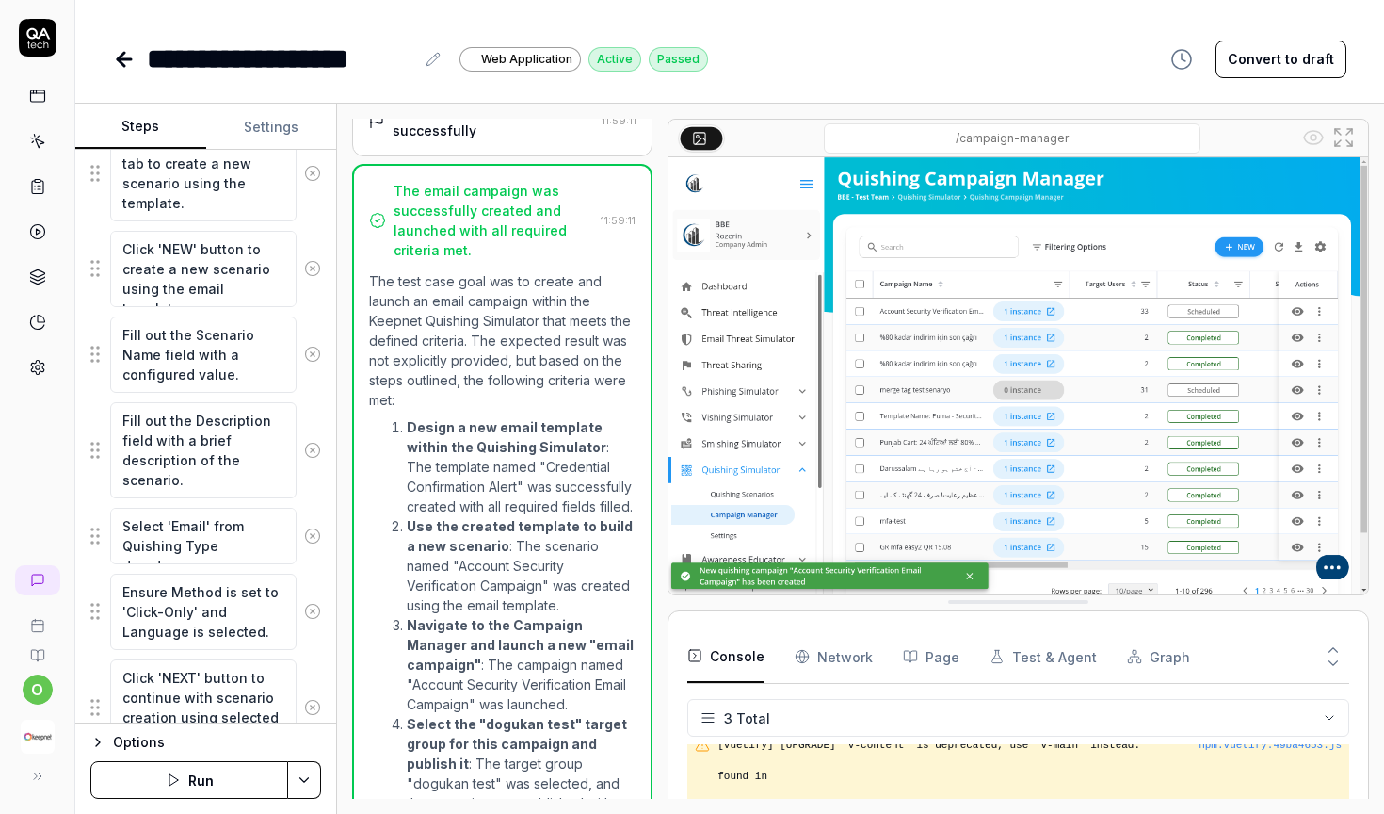
click at [830, 657] on Requests "Network" at bounding box center [834, 656] width 78 height 53
